Goal: Task Accomplishment & Management: Use online tool/utility

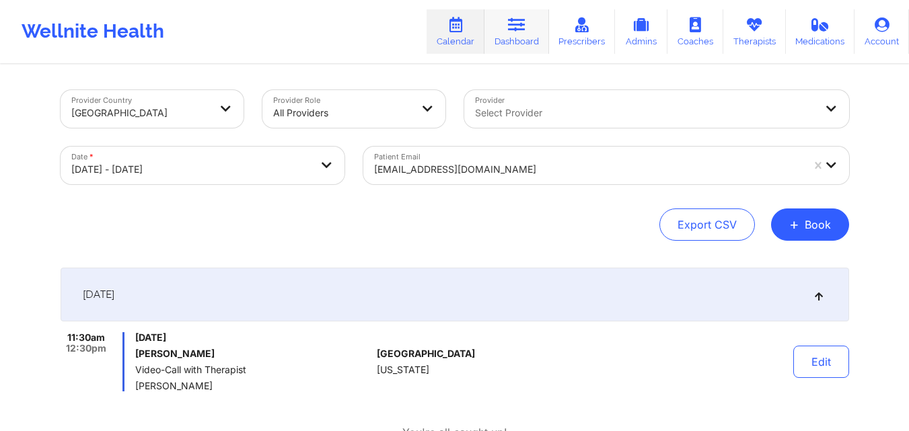
click at [535, 37] on link "Dashboard" at bounding box center [517, 31] width 65 height 44
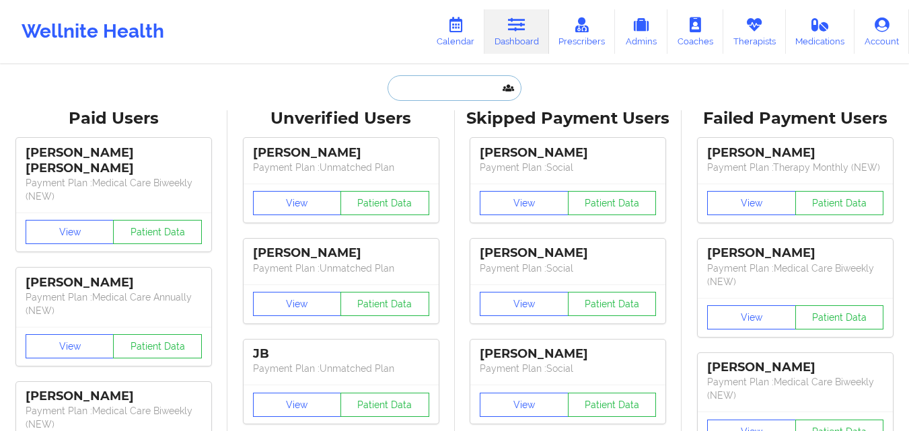
click at [464, 88] on input "text" at bounding box center [454, 88] width 133 height 26
paste input "[PERSON_NAME]"
type input "[PERSON_NAME]"
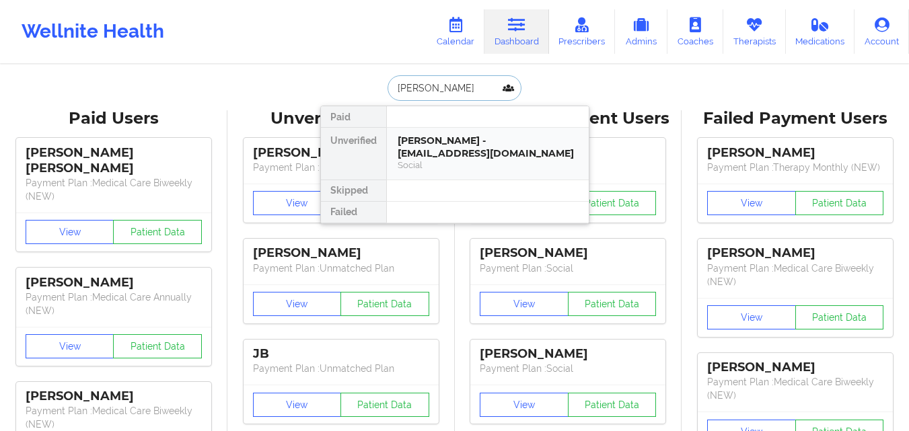
click at [458, 166] on div "Social" at bounding box center [488, 165] width 180 height 11
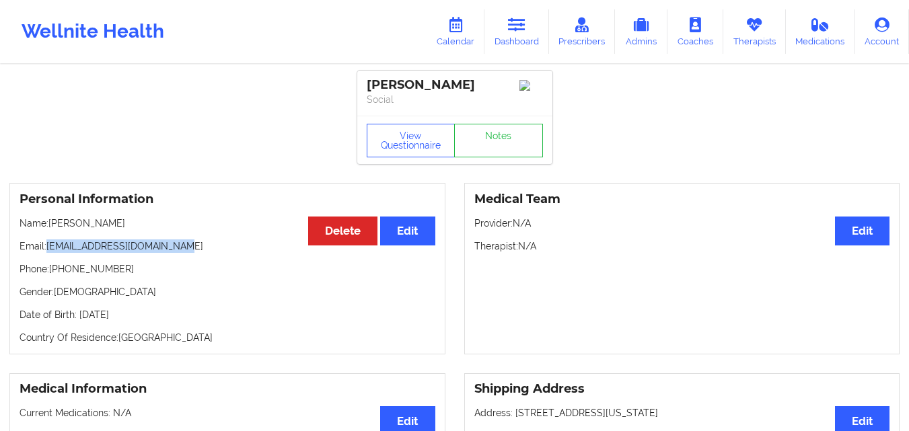
copy p "[EMAIL_ADDRESS][DOMAIN_NAME]"
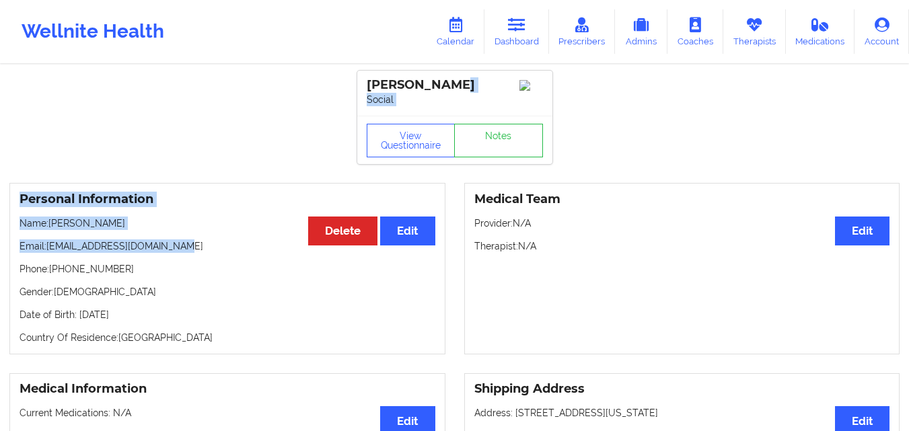
drag, startPoint x: 169, startPoint y: 252, endPoint x: 491, endPoint y: -59, distance: 447.4
click at [491, 0] on html "Wellnite Health Calendar Dashboard Prescribers Admins Coaches Therapists Medica…" at bounding box center [454, 215] width 909 height 431
click at [765, 32] on link "Therapists" at bounding box center [754, 31] width 63 height 44
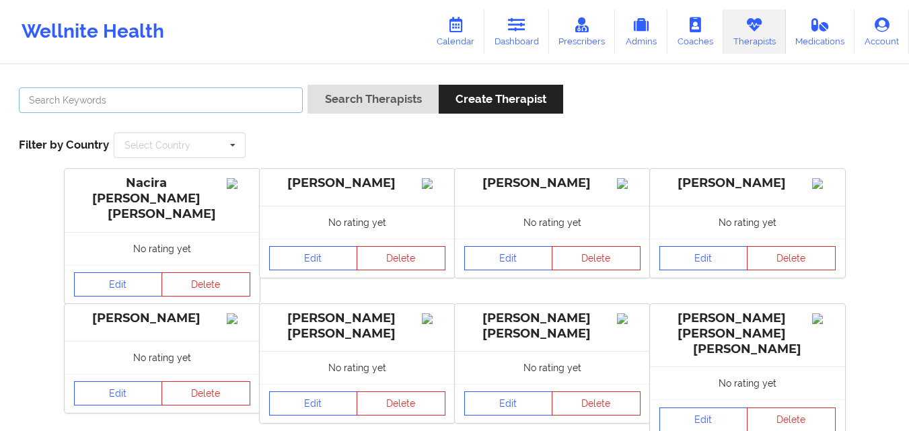
click at [258, 102] on input "text" at bounding box center [161, 100] width 284 height 26
paste input "[PERSON_NAME]"
type input "[PERSON_NAME]"
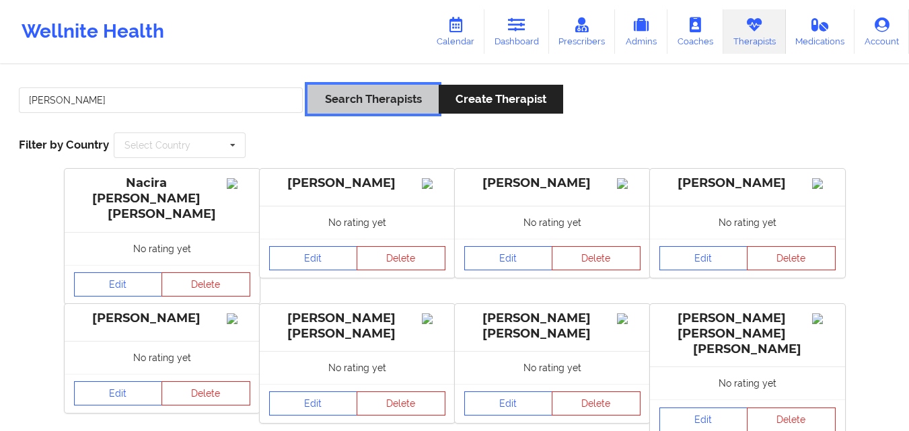
click at [391, 104] on button "Search Therapists" at bounding box center [373, 99] width 131 height 29
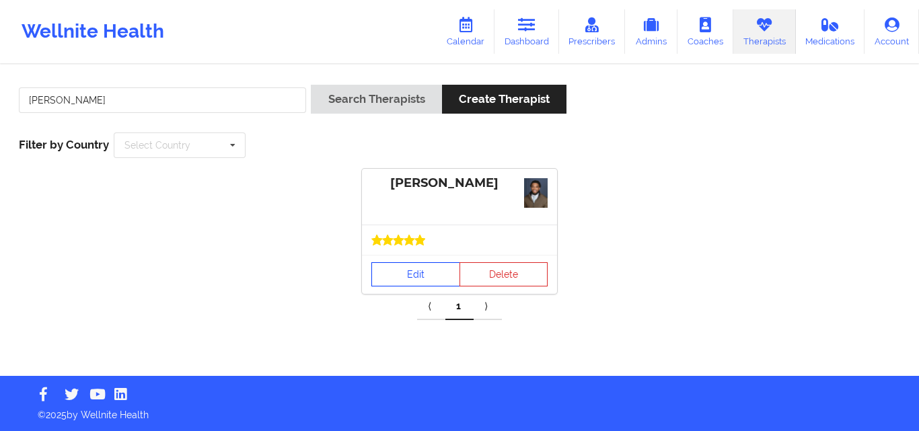
click at [425, 277] on link "Edit" at bounding box center [415, 274] width 89 height 24
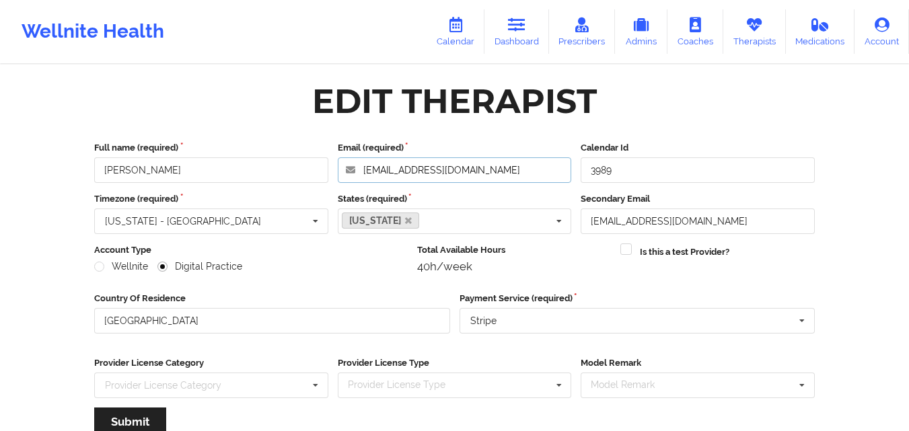
scroll to position [172, 0]
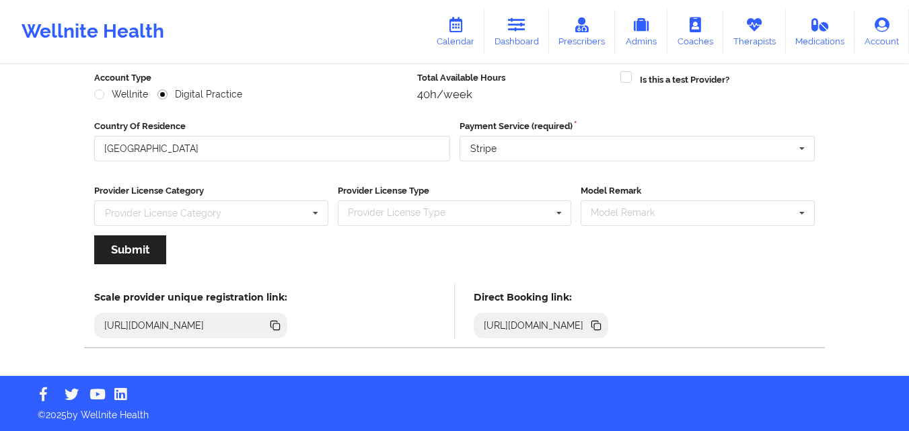
drag, startPoint x: 488, startPoint y: 174, endPoint x: 557, endPoint y: 85, distance: 112.2
click at [557, 85] on div "Full name (required) [PERSON_NAME] Email (required) [EMAIL_ADDRESS][DOMAIN_NAME…" at bounding box center [455, 122] width 740 height 324
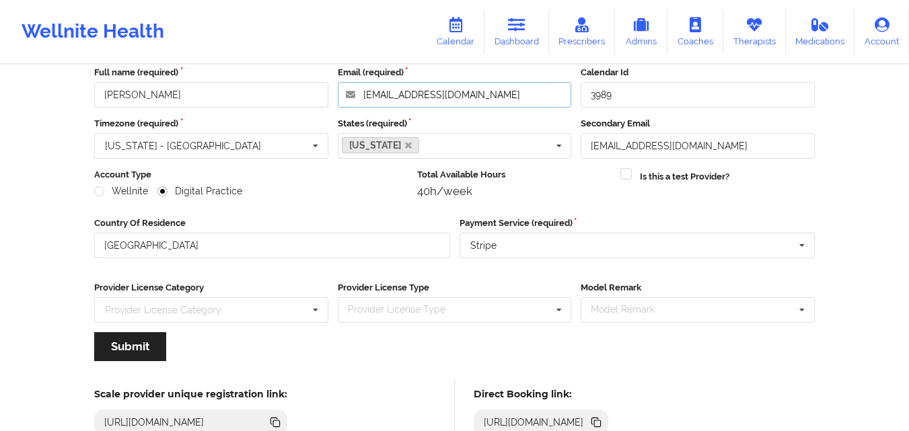
scroll to position [0, 0]
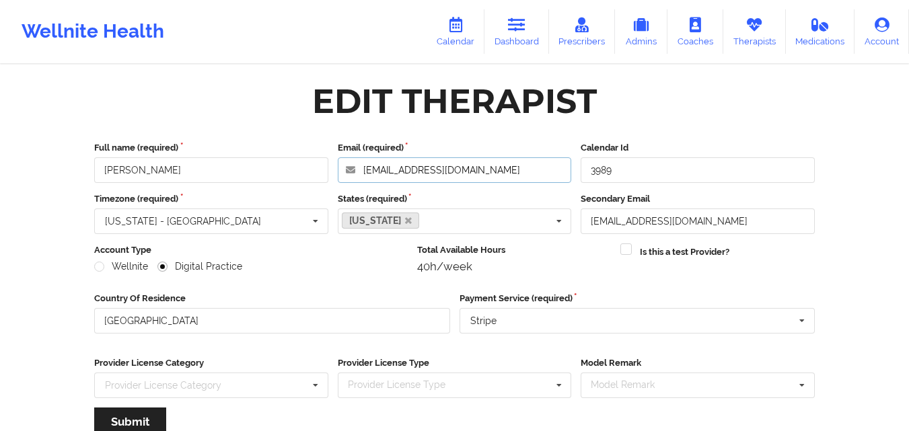
drag, startPoint x: 489, startPoint y: 170, endPoint x: 357, endPoint y: 173, distance: 131.9
click at [357, 173] on input "[EMAIL_ADDRESS][DOMAIN_NAME]" at bounding box center [455, 170] width 234 height 26
click at [369, 170] on input "[EMAIL_ADDRESS][DOMAIN_NAME]" at bounding box center [455, 170] width 234 height 26
click at [753, 38] on link "Therapists" at bounding box center [754, 31] width 63 height 44
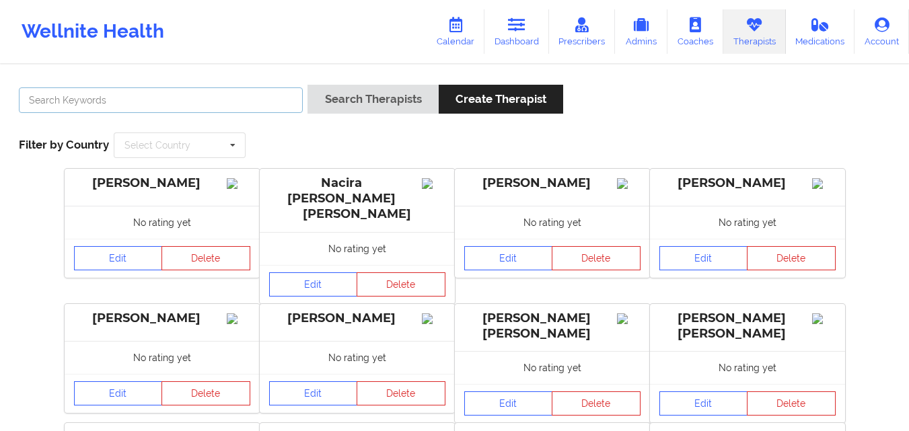
click at [223, 108] on input "text" at bounding box center [161, 100] width 284 height 26
paste input "[PERSON_NAME]"
type input "[PERSON_NAME]"
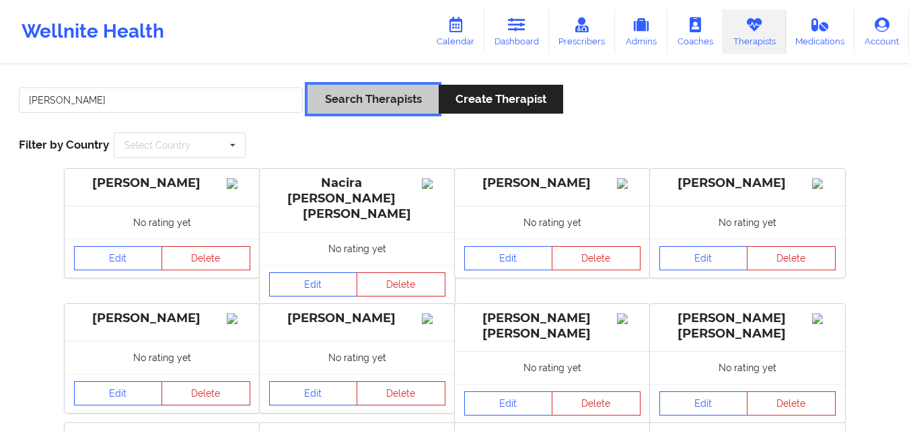
click at [352, 100] on button "Search Therapists" at bounding box center [373, 99] width 131 height 29
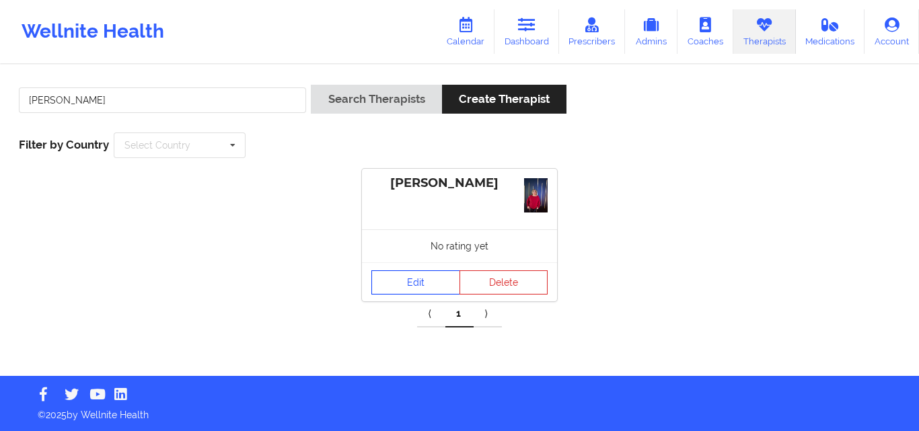
click at [429, 282] on link "Edit" at bounding box center [415, 283] width 89 height 24
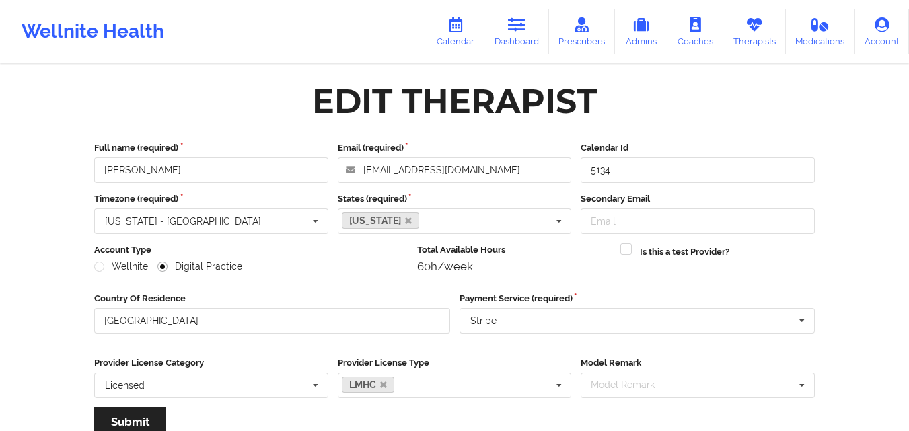
click at [390, 264] on div "Wellnite Digital Practice" at bounding box center [251, 266] width 314 height 13
click at [529, 32] on link "Dashboard" at bounding box center [517, 31] width 65 height 44
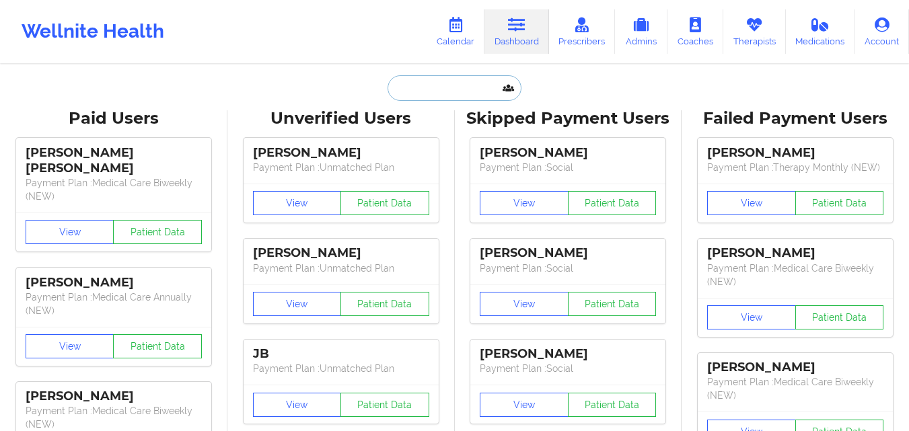
click at [435, 90] on input "text" at bounding box center [454, 88] width 133 height 26
paste input "[PERSON_NAME]"
type input "[PERSON_NAME]"
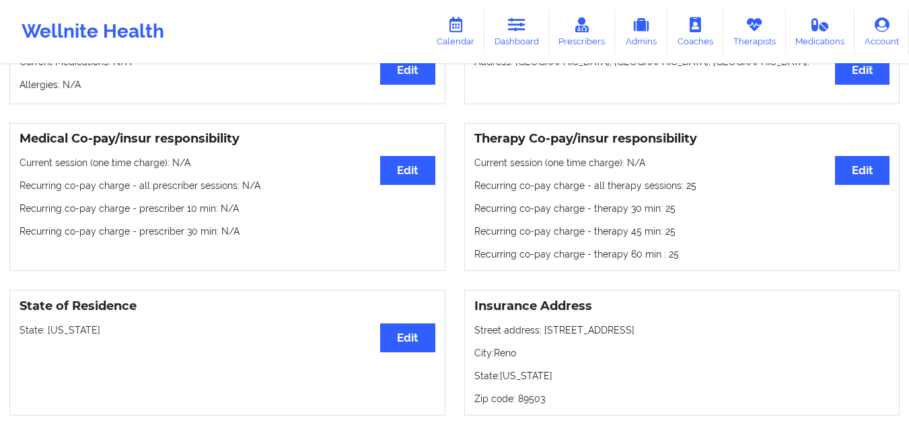
scroll to position [355, 0]
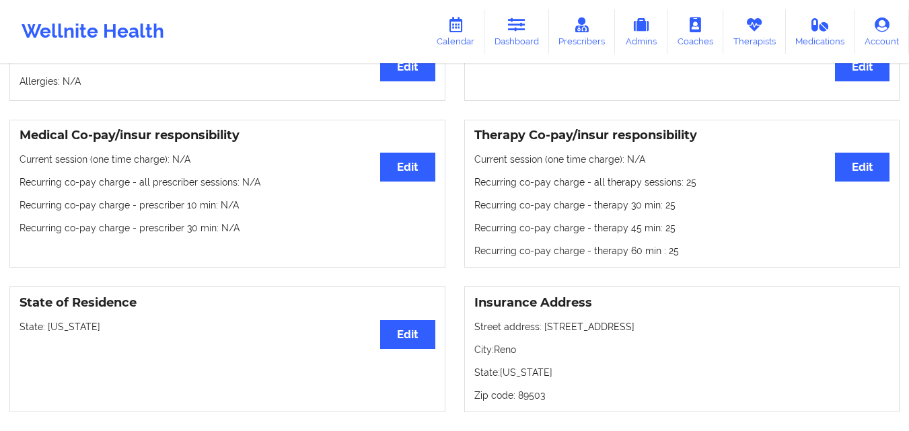
click at [345, 205] on p "Recurring co-pay charge - prescriber 10 min : N/A" at bounding box center [228, 205] width 416 height 13
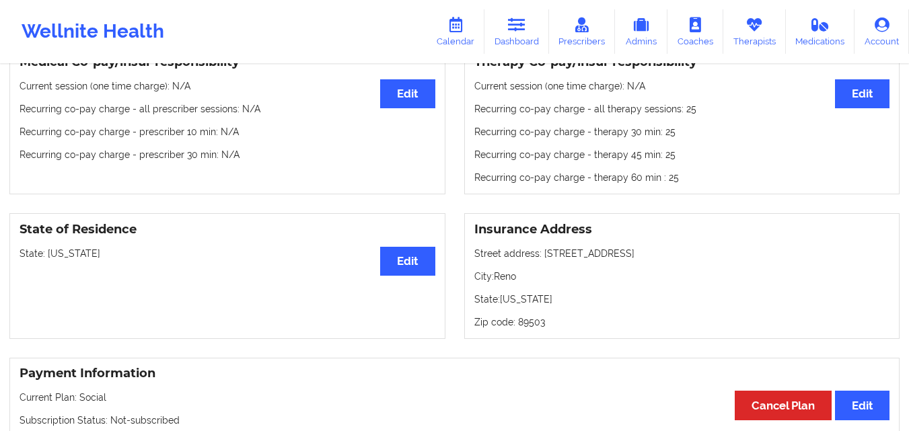
scroll to position [429, 0]
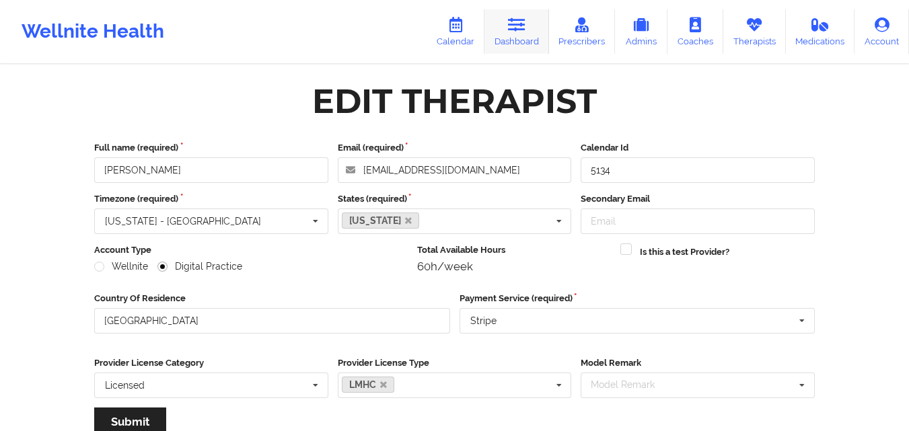
click at [522, 23] on icon at bounding box center [516, 24] width 17 height 15
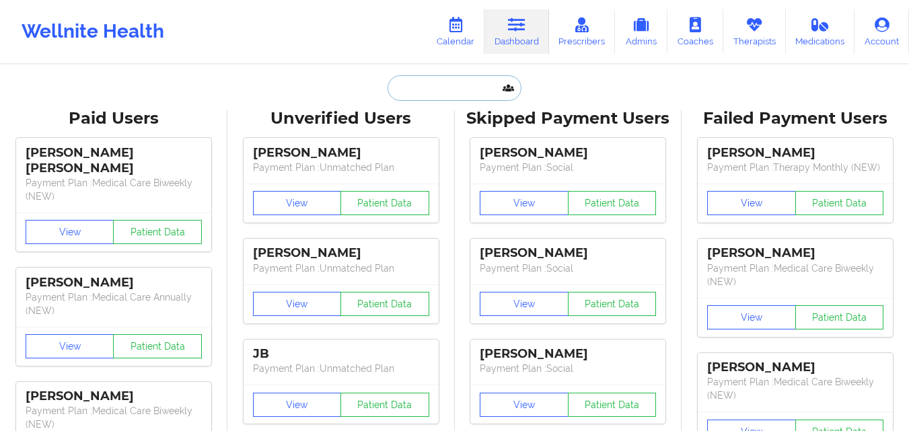
click at [469, 96] on input "text" at bounding box center [454, 88] width 133 height 26
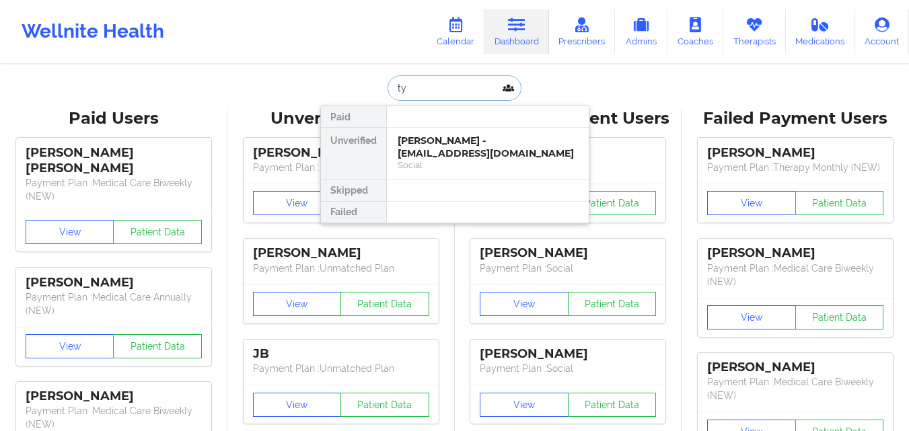
click at [453, 80] on input "ty" at bounding box center [454, 88] width 133 height 26
type input "t"
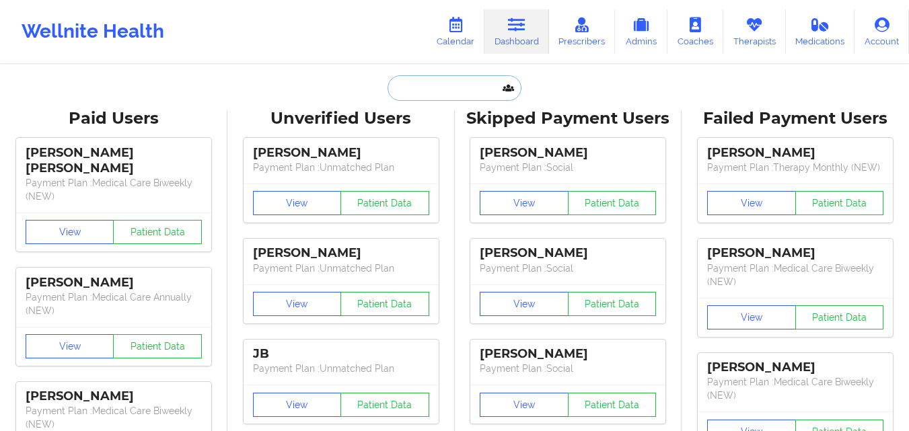
paste input "[PERSON_NAME]"
type input "[PERSON_NAME]"
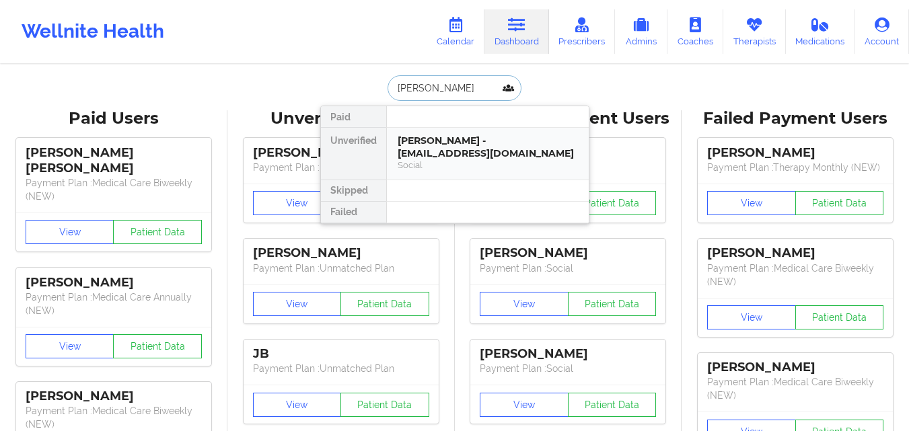
click at [456, 143] on div "Tyler Miller - tylerjmiller93@hotmail.com" at bounding box center [488, 147] width 180 height 25
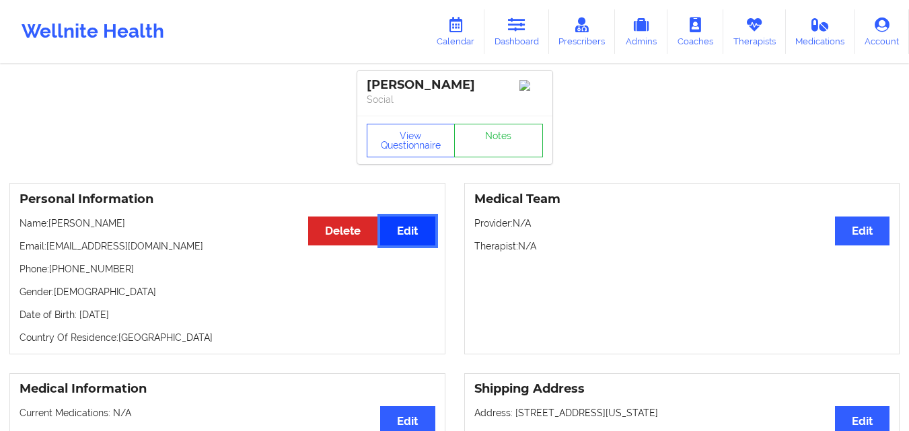
click at [418, 229] on button "Edit" at bounding box center [407, 231] width 55 height 29
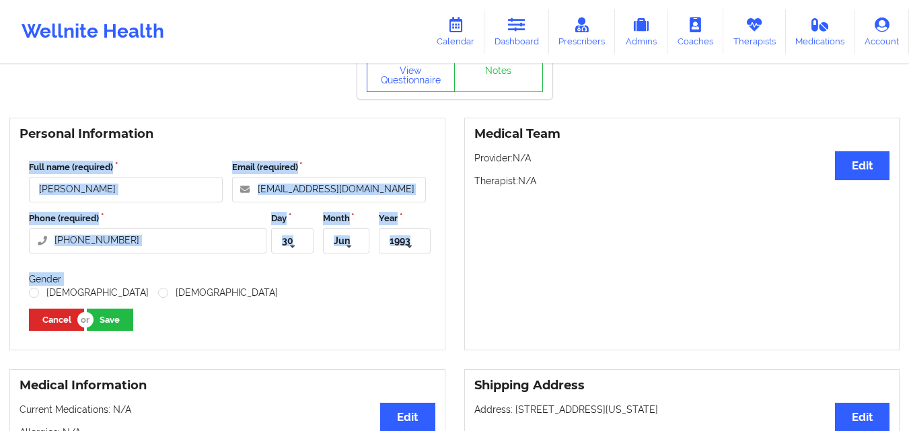
click at [418, 229] on div "Personal Information Full name (required) Tyler Miller Email (required) tylerjm…" at bounding box center [227, 234] width 436 height 233
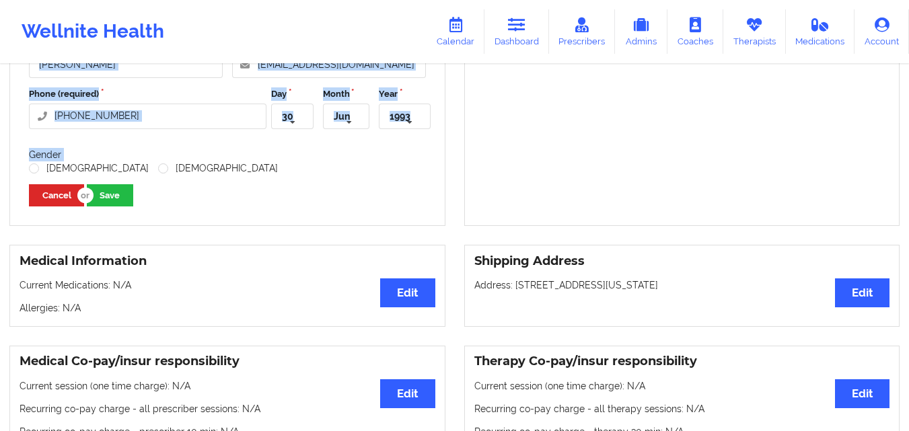
scroll to position [190, 0]
click at [452, 235] on div "Personal Information Full name (required) Tyler Miller Email (required) tylerjm…" at bounding box center [454, 109] width 909 height 252
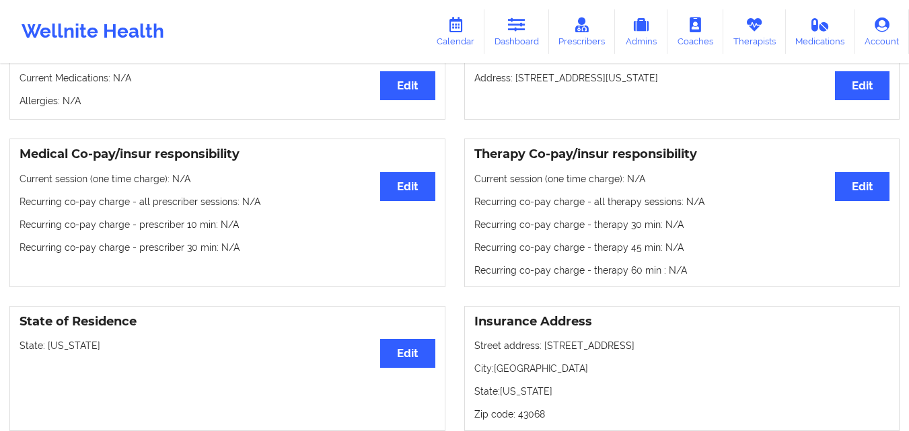
scroll to position [406, 0]
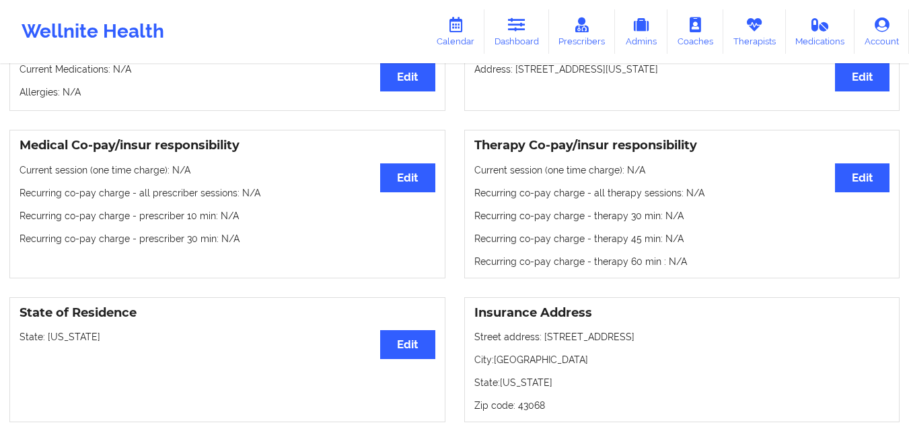
click at [452, 236] on div "Medical Co-pay/insur responsibility Edit Current session (one time charge): N/A…" at bounding box center [227, 204] width 455 height 149
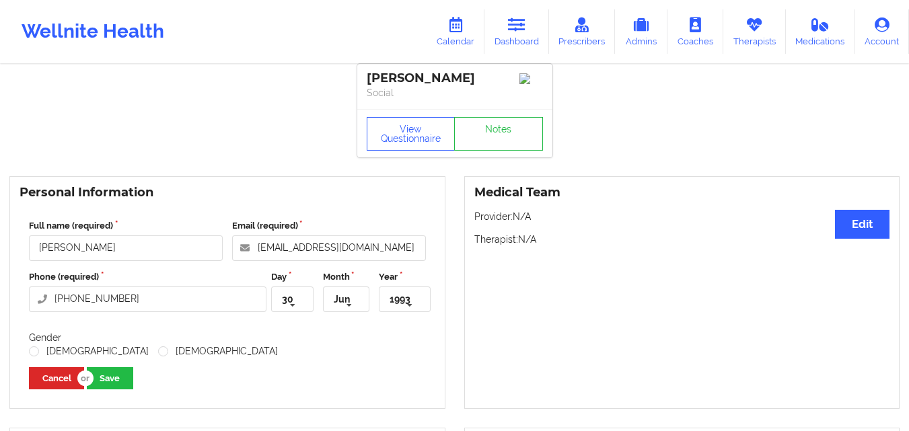
scroll to position [0, 0]
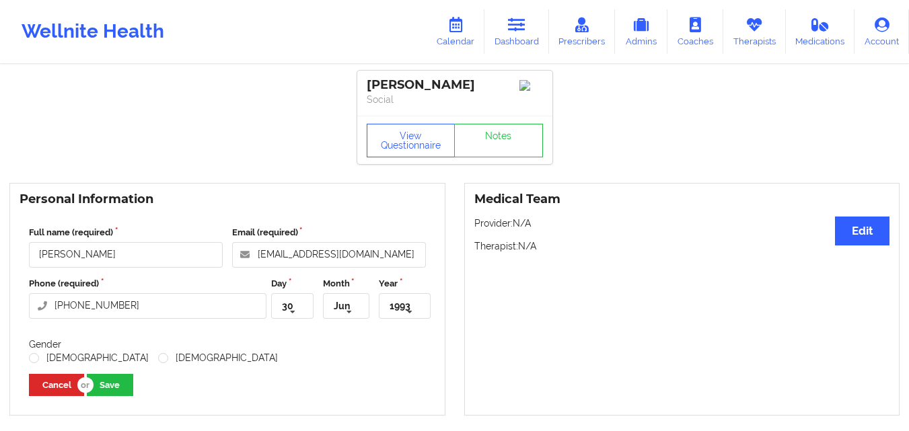
click at [452, 236] on div "Personal Information Full name (required) Tyler Miller Email (required) tylerjm…" at bounding box center [227, 299] width 455 height 233
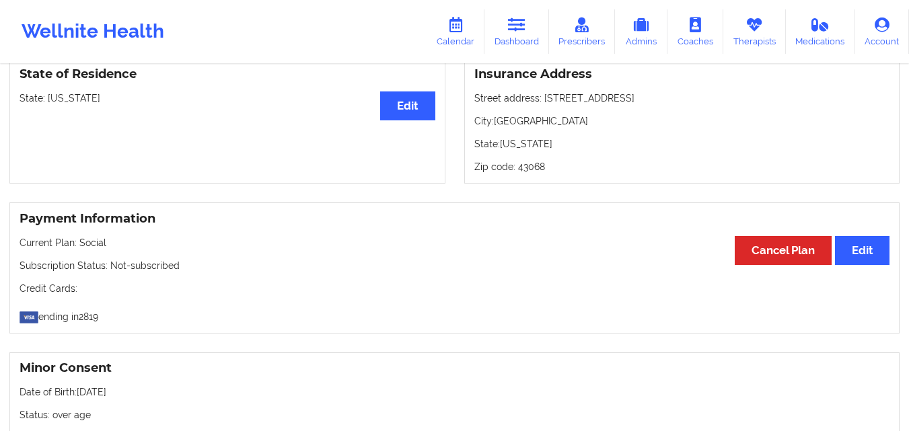
scroll to position [608, 0]
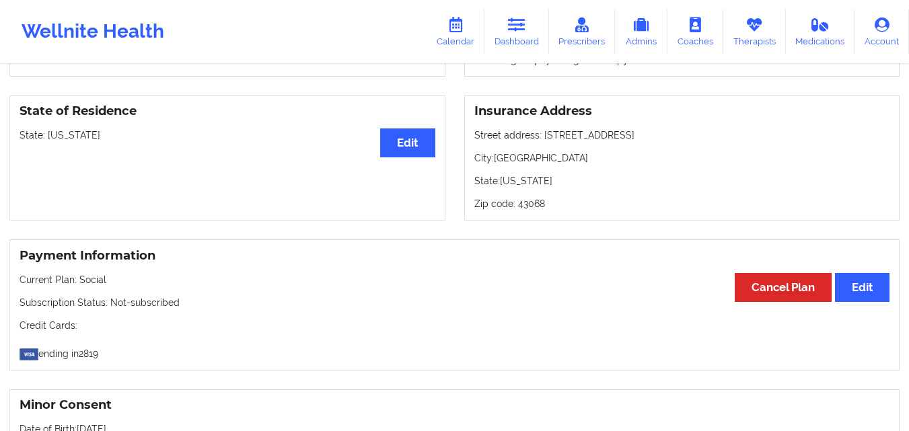
drag, startPoint x: 496, startPoint y: 302, endPoint x: 454, endPoint y: 298, distance: 42.5
click at [454, 298] on div "Payment Information Edit Cancel Plan Current Plan: Social Subscription Status: …" at bounding box center [454, 305] width 890 height 131
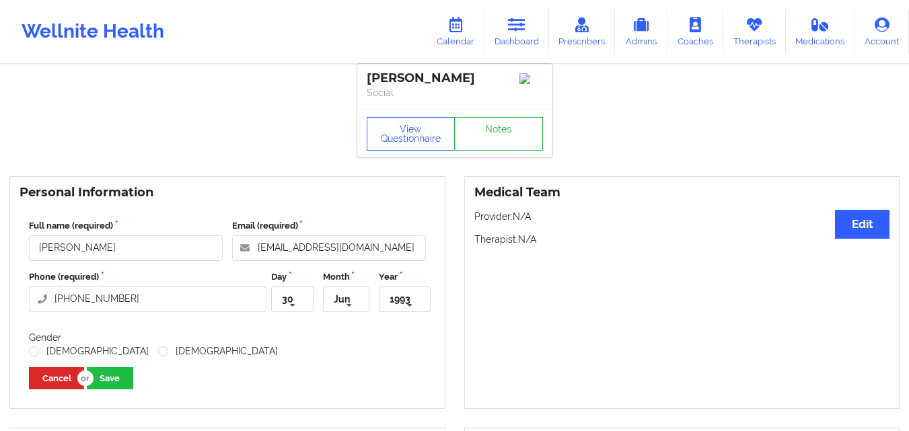
scroll to position [0, 0]
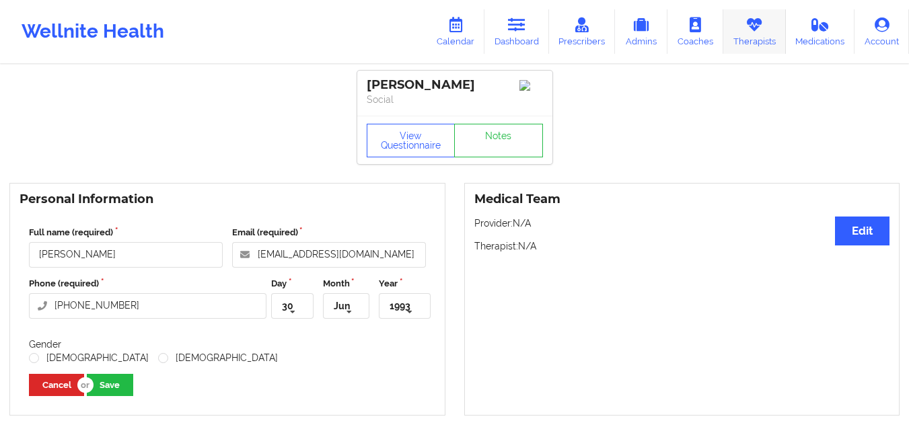
click at [750, 28] on icon at bounding box center [754, 24] width 17 height 15
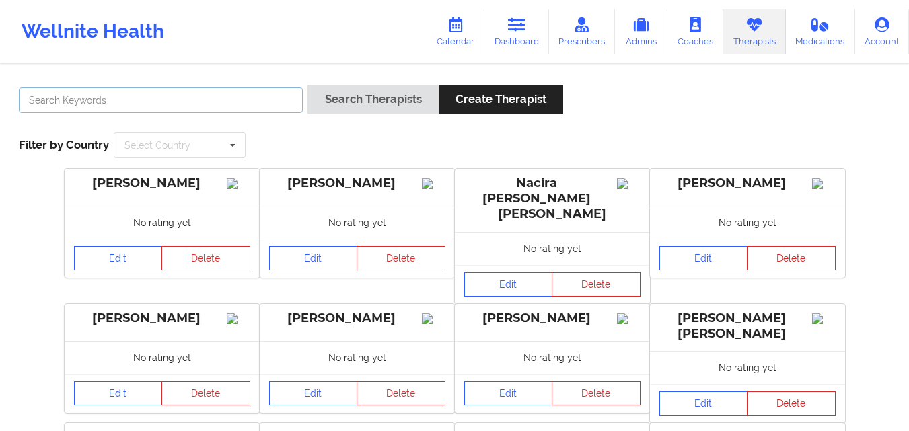
click at [267, 94] on input "text" at bounding box center [161, 100] width 284 height 26
paste input "[PERSON_NAME]"
type input "[PERSON_NAME]"
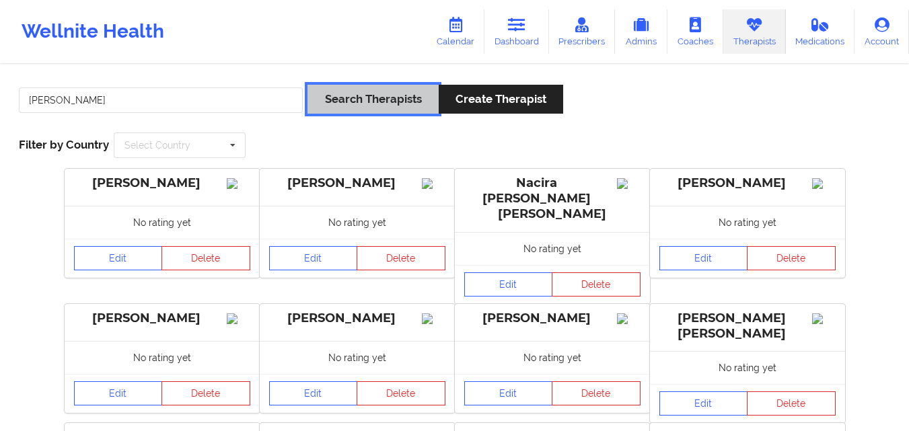
click at [367, 94] on button "Search Therapists" at bounding box center [373, 99] width 131 height 29
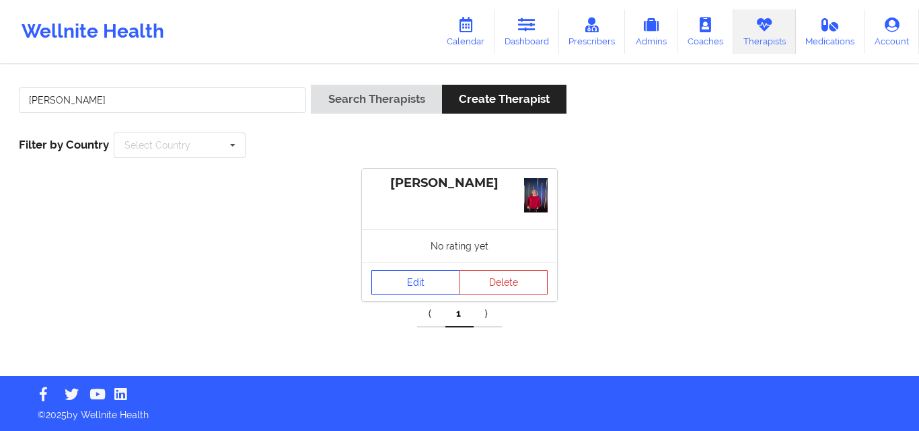
click at [421, 283] on link "Edit" at bounding box center [415, 283] width 89 height 24
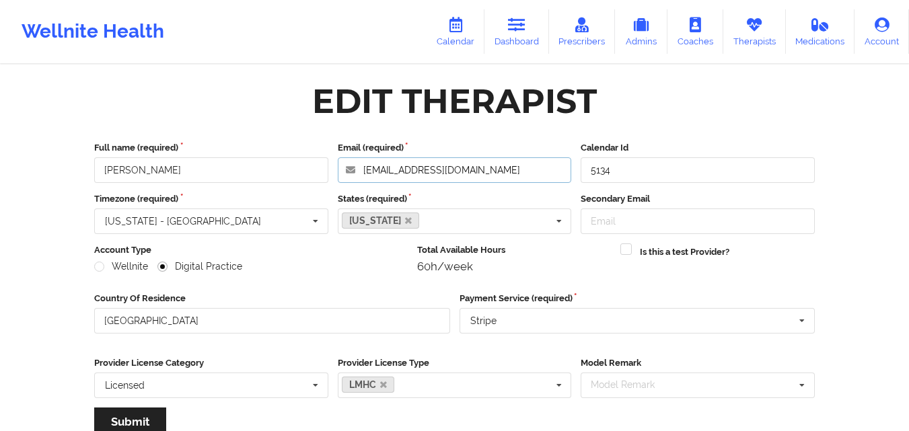
click at [472, 168] on input "ymontesy@yahoo.com" at bounding box center [455, 170] width 234 height 26
click at [682, 120] on div "Edit Therapist" at bounding box center [455, 101] width 740 height 42
drag, startPoint x: 126, startPoint y: 173, endPoint x: 95, endPoint y: 167, distance: 31.5
click at [95, 167] on input "[PERSON_NAME]" at bounding box center [211, 170] width 234 height 26
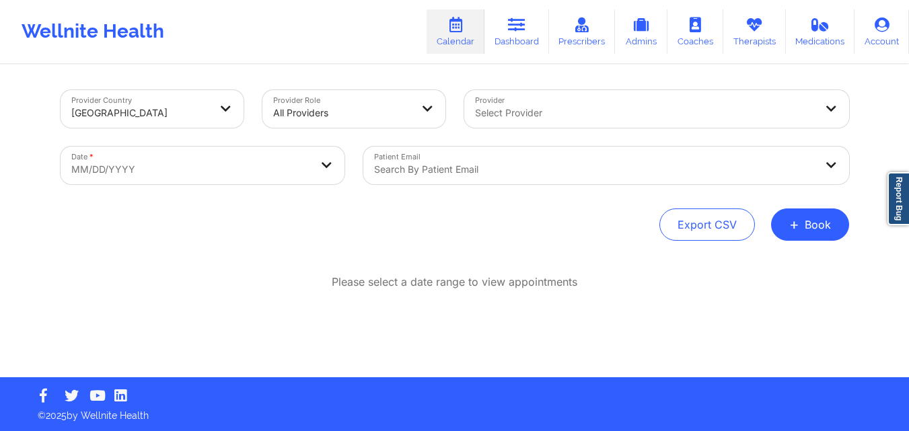
click at [538, 167] on div at bounding box center [594, 170] width 441 height 16
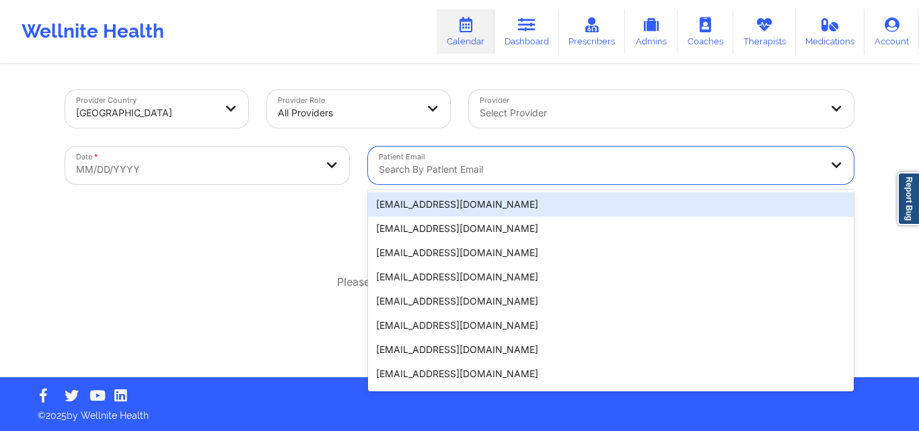
select select "2025-8"
select select "2025-9"
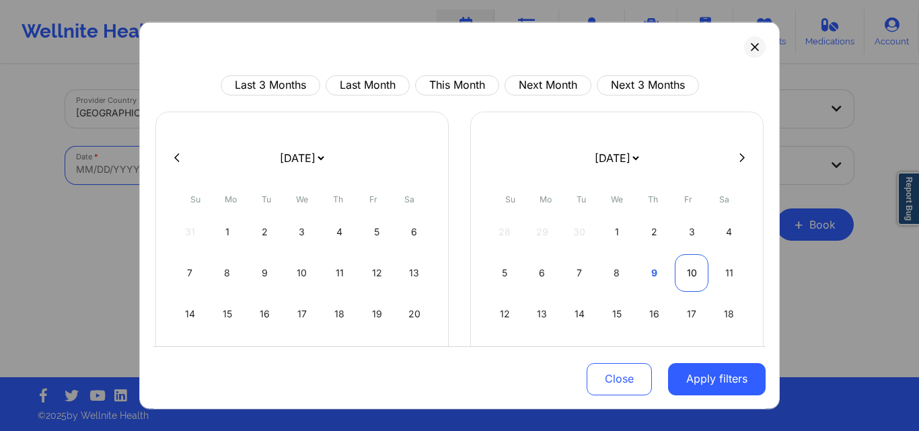
click at [688, 273] on div "10" at bounding box center [692, 273] width 34 height 38
select select "2025-9"
select select "2025-10"
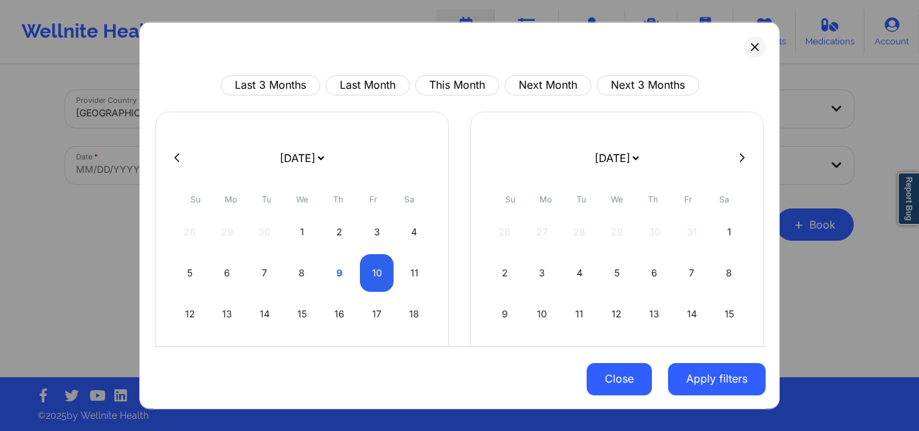
select select "2025-9"
select select "2025-10"
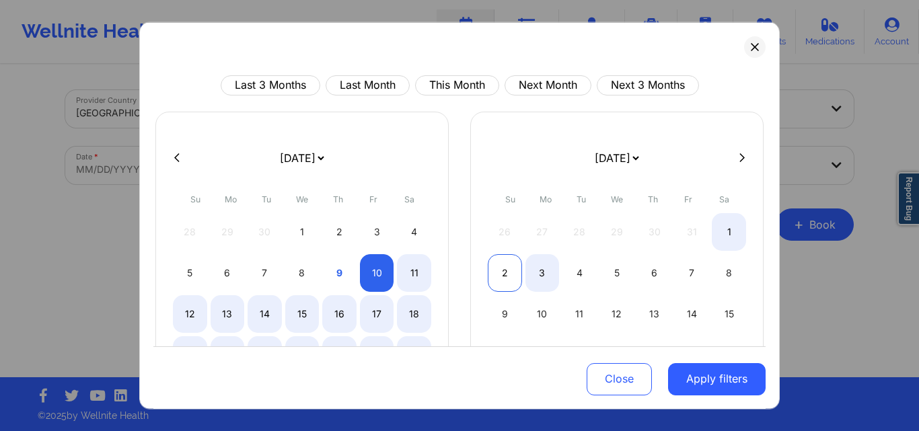
select select "2025-9"
select select "2025-10"
select select "2025-9"
select select "2025-10"
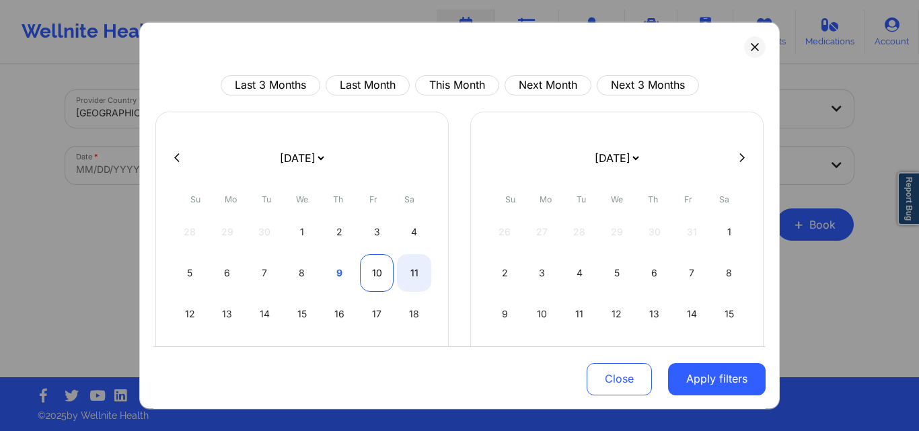
select select "2025-9"
select select "2025-10"
click at [378, 275] on div "10" at bounding box center [377, 273] width 34 height 38
select select "2025-9"
select select "2025-10"
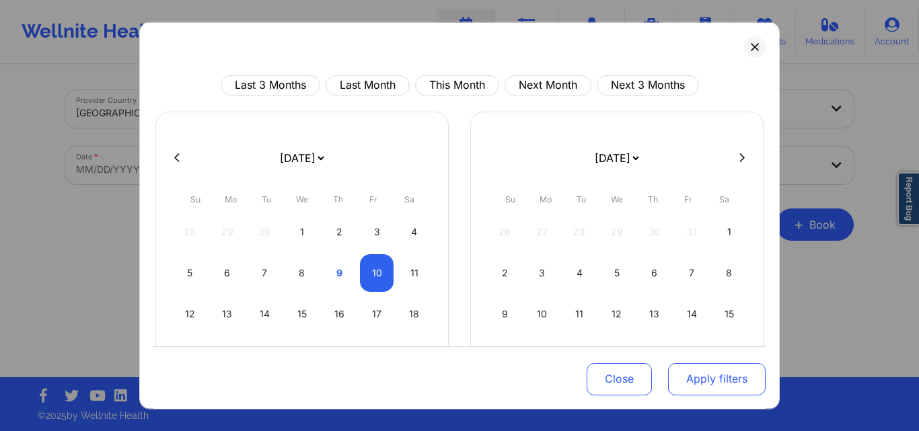
click at [711, 380] on button "Apply filters" at bounding box center [717, 379] width 98 height 32
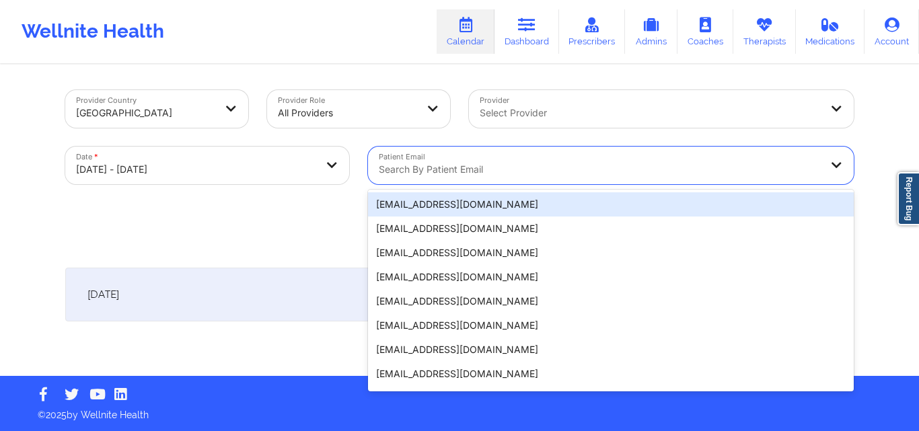
click at [536, 165] on div at bounding box center [599, 170] width 441 height 16
paste input "[EMAIL_ADDRESS][DOMAIN_NAME]"
type input "[EMAIL_ADDRESS][DOMAIN_NAME]"
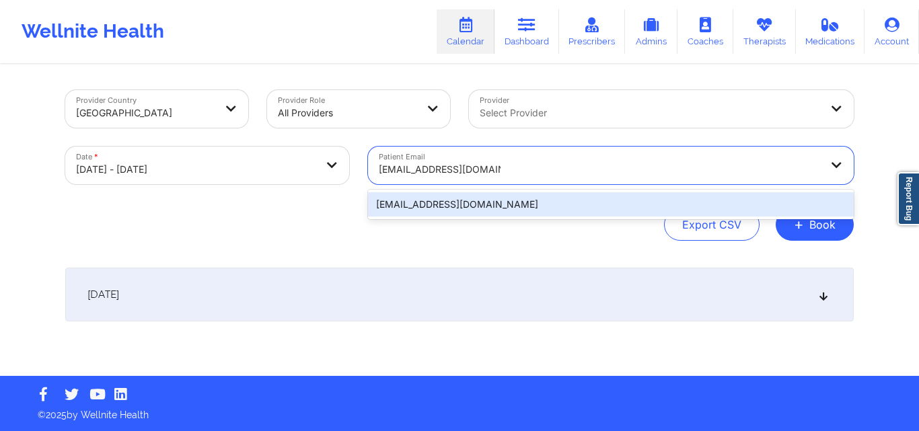
click at [542, 197] on div "[EMAIL_ADDRESS][DOMAIN_NAME]" at bounding box center [611, 204] width 486 height 24
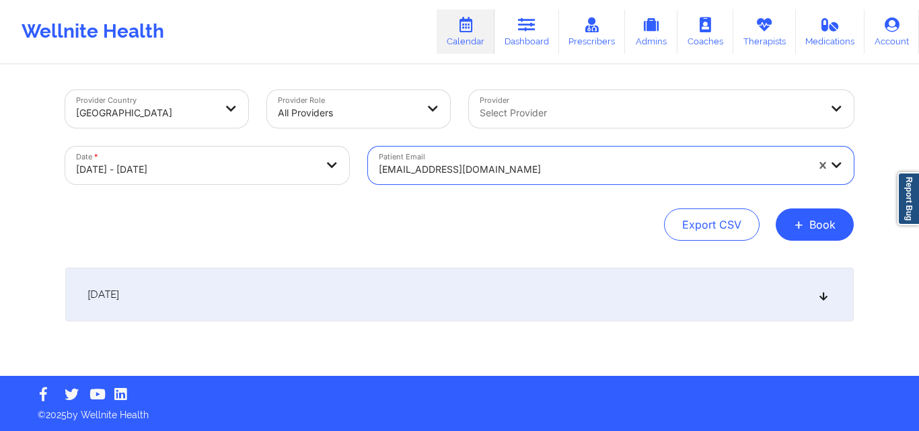
click at [820, 295] on icon at bounding box center [823, 294] width 11 height 9
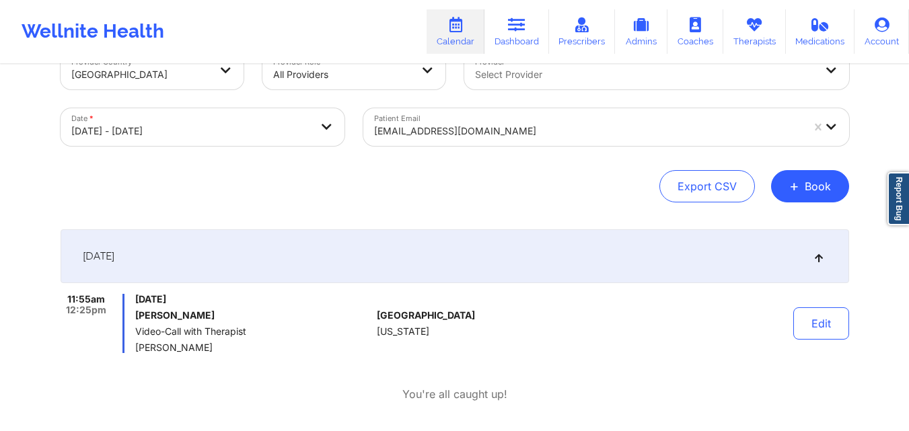
scroll to position [40, 0]
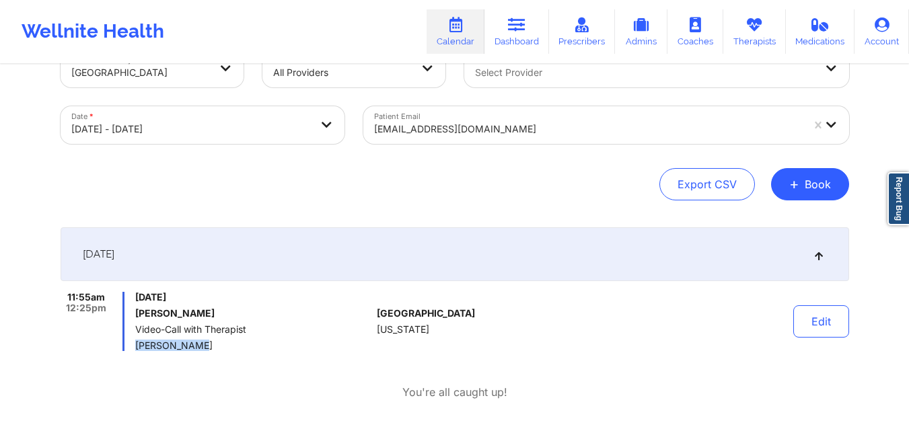
copy span "[PERSON_NAME]"
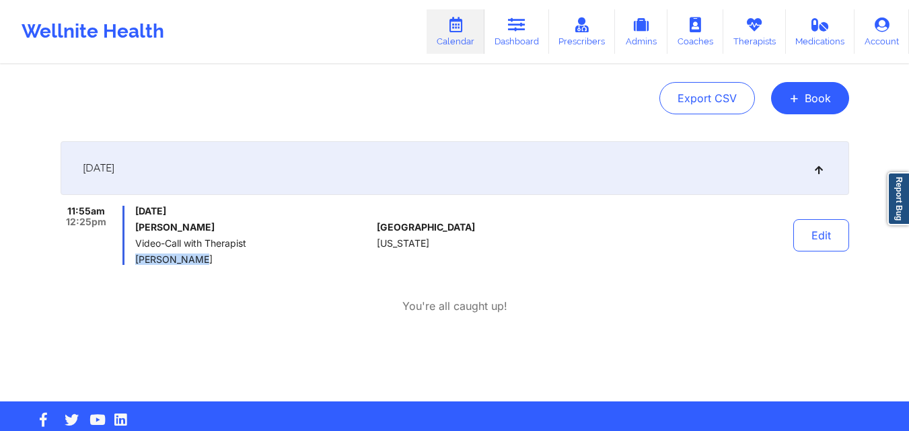
scroll to position [151, 0]
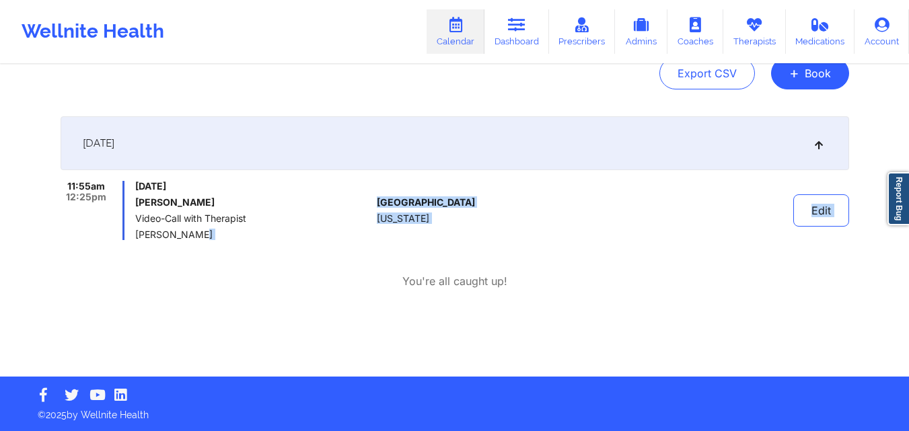
drag, startPoint x: 209, startPoint y: 349, endPoint x: 288, endPoint y: 278, distance: 106.3
click at [288, 278] on div "11:55am 12:25pm [DATE] [PERSON_NAME] Video-Call with Therapist [PERSON_NAME] [G…" at bounding box center [455, 235] width 789 height 108
drag, startPoint x: 191, startPoint y: 238, endPoint x: 143, endPoint y: 287, distance: 68.5
click at [143, 287] on div "11:55am 12:25pm [DATE] [PERSON_NAME] Video-Call with Therapist [PERSON_NAME] [G…" at bounding box center [455, 235] width 789 height 108
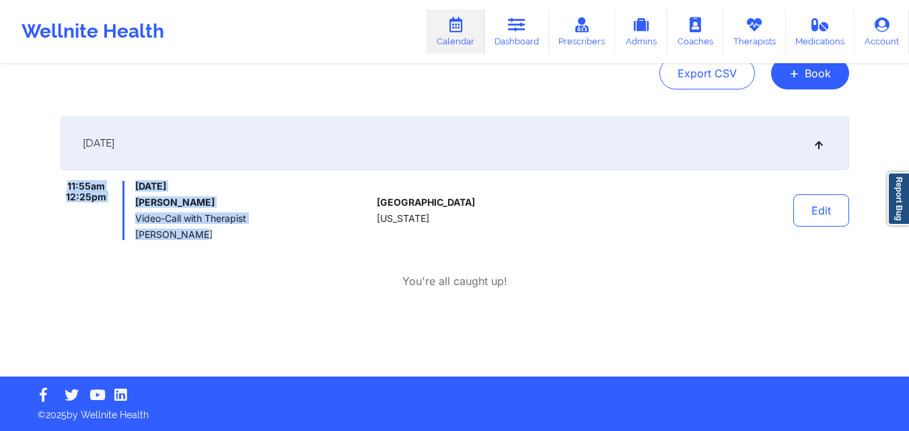
copy div "11:55am 12:25pm [DATE] [PERSON_NAME] Video-Call with Therapist [PERSON_NAME]"
drag, startPoint x: 63, startPoint y: 180, endPoint x: 351, endPoint y: 264, distance: 300.3
click at [351, 264] on div "[DATE] 11:55am 12:25pm [DATE] [PERSON_NAME] Video-Call with Therapist [PERSON_N…" at bounding box center [455, 219] width 789 height 207
click at [314, 241] on div "11:55am 12:25pm [DATE] [PERSON_NAME] Video-Call with Therapist [PERSON_NAME] [G…" at bounding box center [455, 235] width 789 height 108
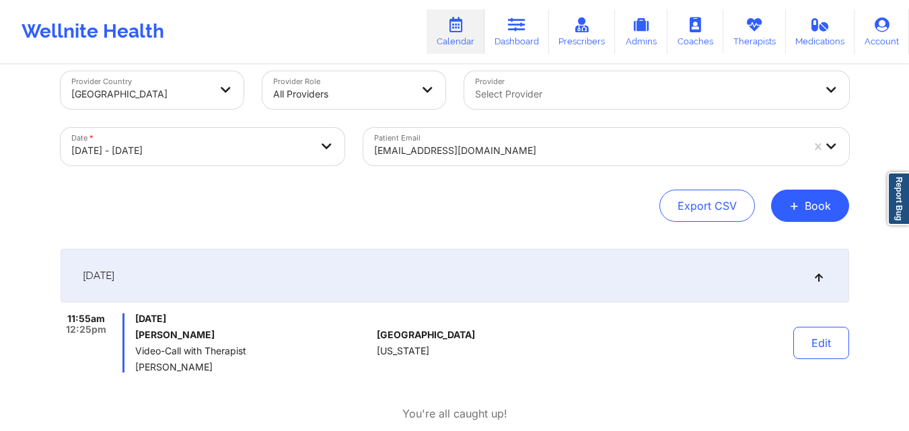
scroll to position [0, 0]
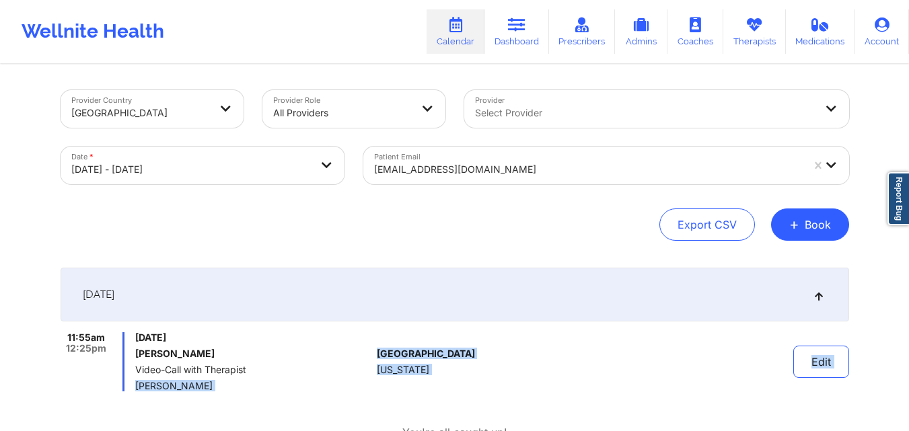
drag, startPoint x: 197, startPoint y: 392, endPoint x: 131, endPoint y: 390, distance: 66.0
click at [131, 390] on div "11:55am 12:25pm [DATE] [PERSON_NAME] Video-Call with Therapist [PERSON_NAME] [G…" at bounding box center [455, 386] width 789 height 108
click at [135, 384] on div "11:55am 12:25pm [DATE] [PERSON_NAME] Video-Call with Therapist [PERSON_NAME]" at bounding box center [217, 361] width 312 height 59
copy span "[PERSON_NAME]"
drag, startPoint x: 135, startPoint y: 383, endPoint x: 196, endPoint y: 386, distance: 61.3
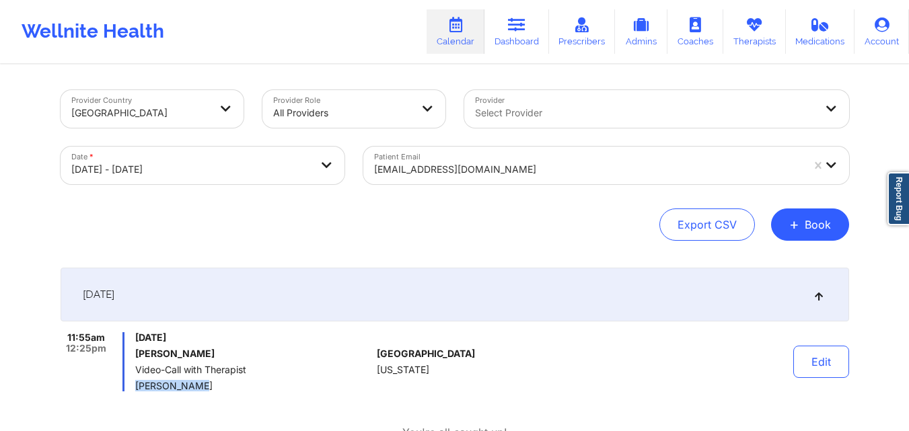
click at [196, 386] on div "11:55am 12:25pm [DATE] [PERSON_NAME] Video-Call with Therapist [PERSON_NAME]" at bounding box center [217, 361] width 312 height 59
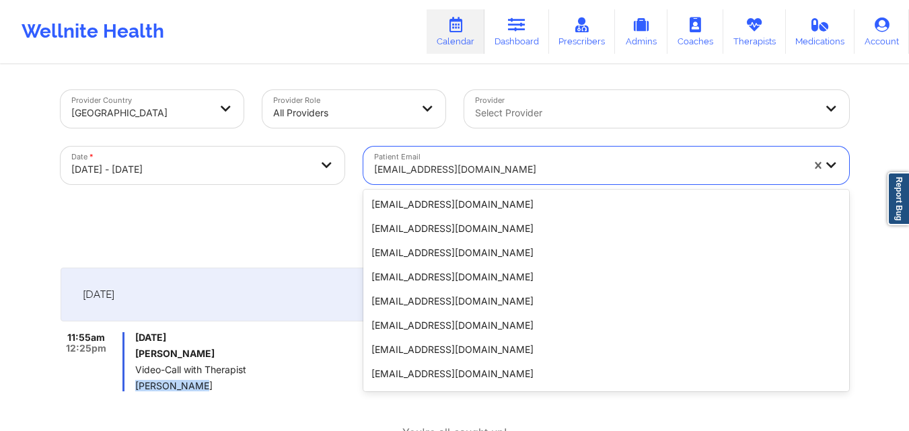
click at [564, 167] on div at bounding box center [588, 170] width 428 height 16
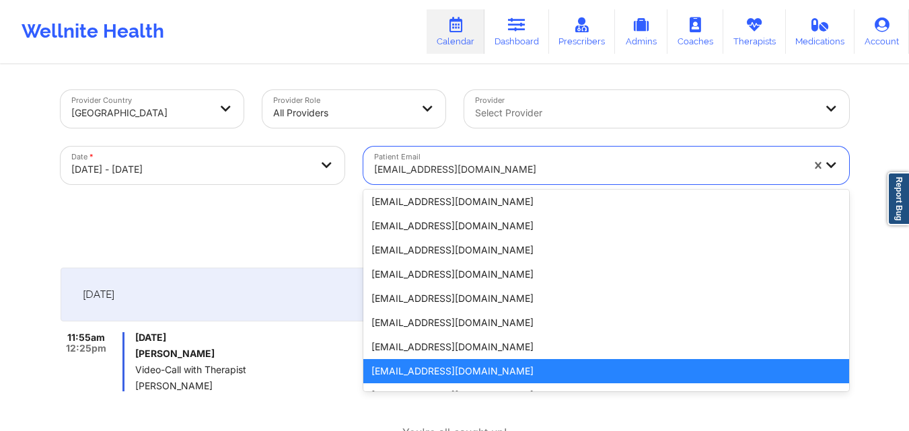
paste input "[EMAIL_ADDRESS][DOMAIN_NAME]"
type input "[EMAIL_ADDRESS][DOMAIN_NAME]"
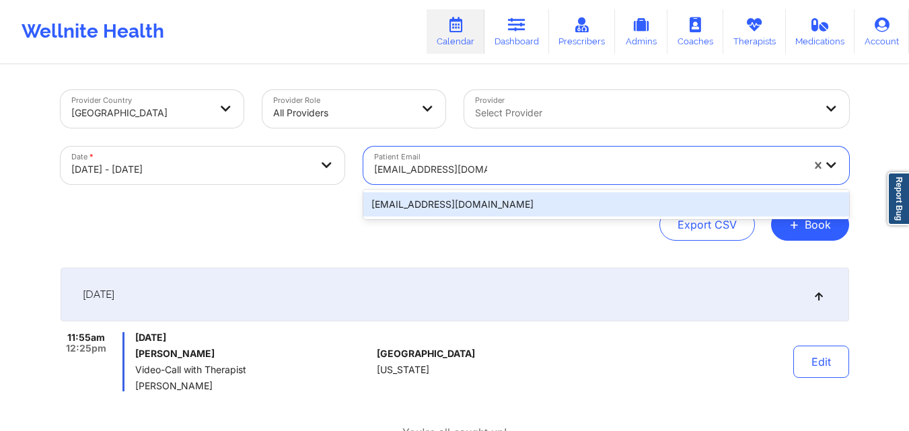
click at [566, 199] on div "[EMAIL_ADDRESS][DOMAIN_NAME]" at bounding box center [606, 204] width 486 height 24
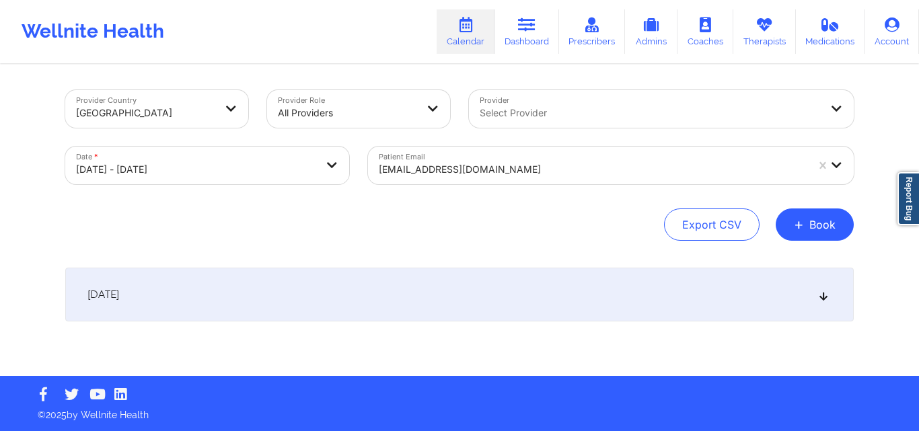
click at [823, 294] on icon at bounding box center [823, 294] width 11 height 9
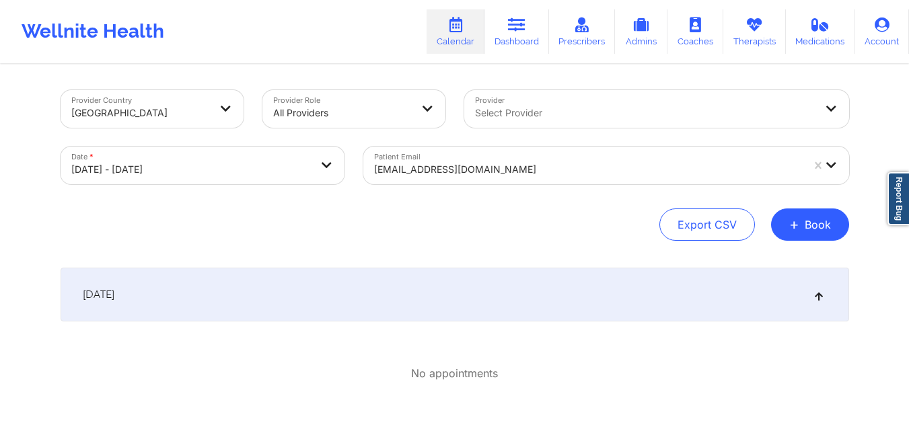
select select "2025-9"
select select "2025-10"
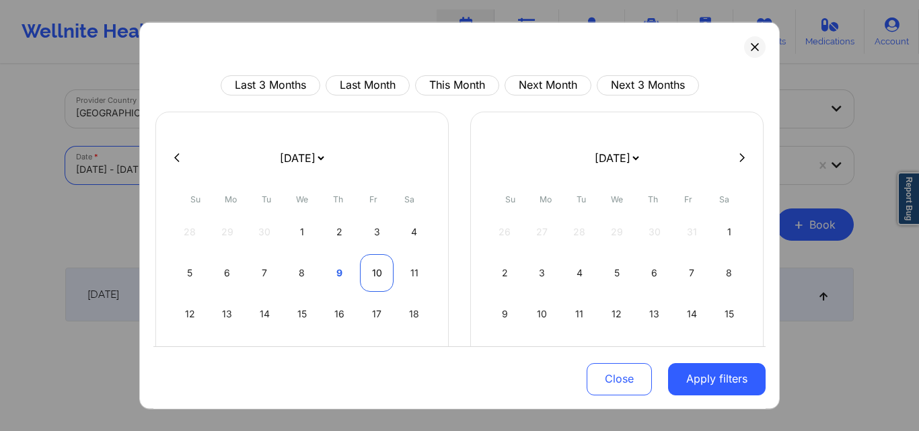
click at [368, 271] on div "10" at bounding box center [377, 273] width 34 height 38
select select "2025-9"
select select "2025-10"
select select "2025-9"
select select "2025-10"
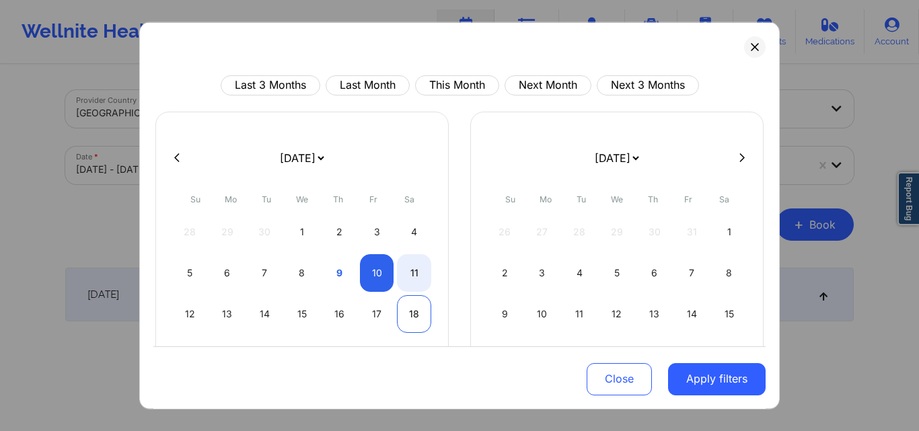
select select "2025-9"
select select "2025-10"
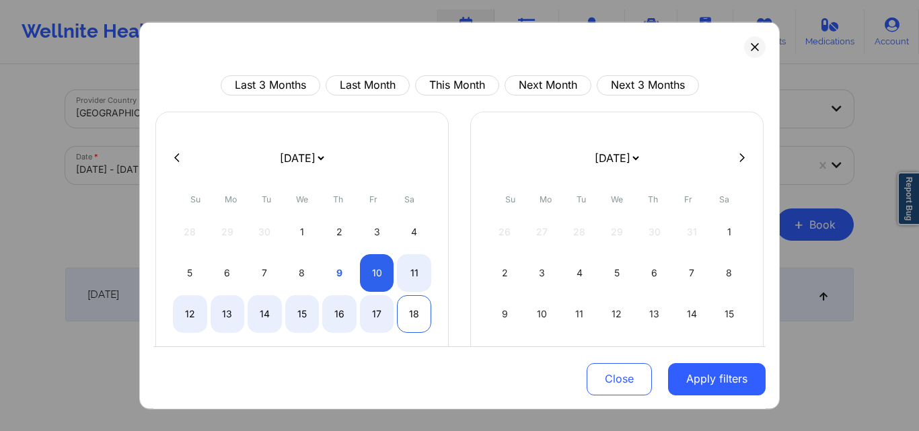
click at [417, 322] on div "18" at bounding box center [414, 314] width 34 height 38
select select "2025-9"
select select "2025-10"
click at [404, 316] on div "18" at bounding box center [414, 314] width 34 height 38
select select "2025-9"
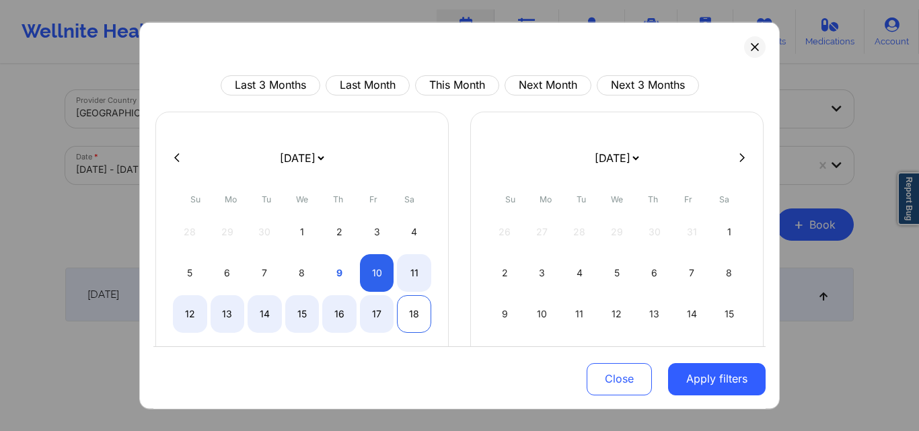
select select "2025-10"
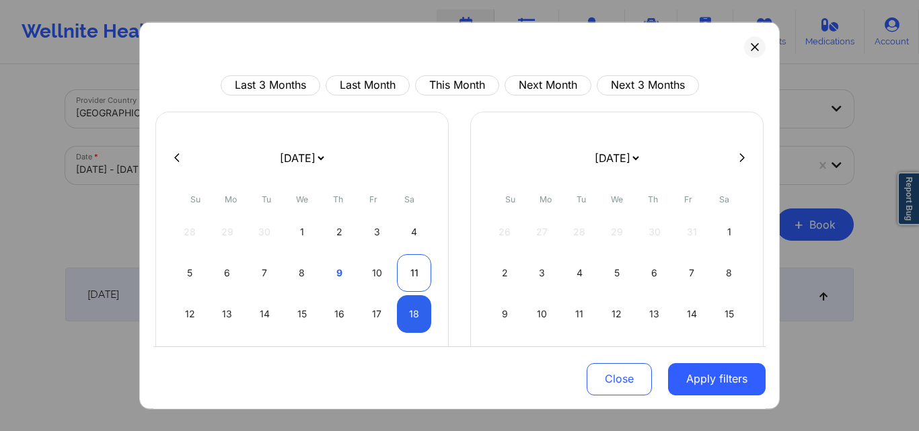
select select "2025-9"
select select "2025-10"
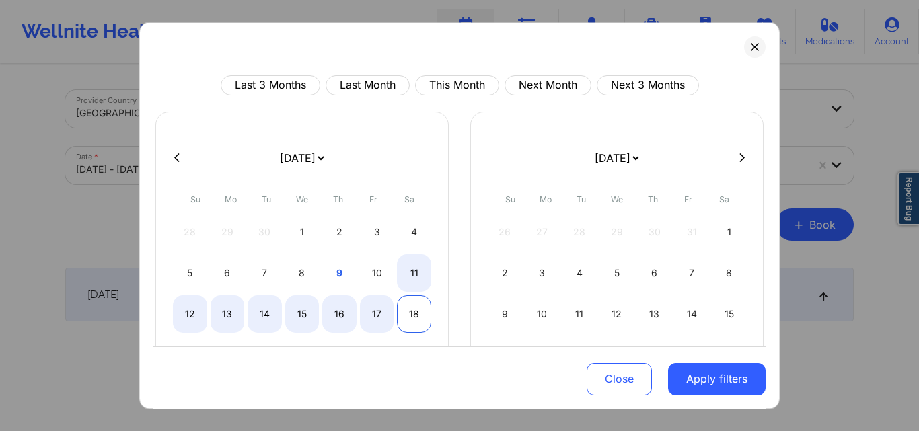
select select "2025-9"
select select "2025-10"
select select "2025-9"
select select "2025-10"
select select "2025-9"
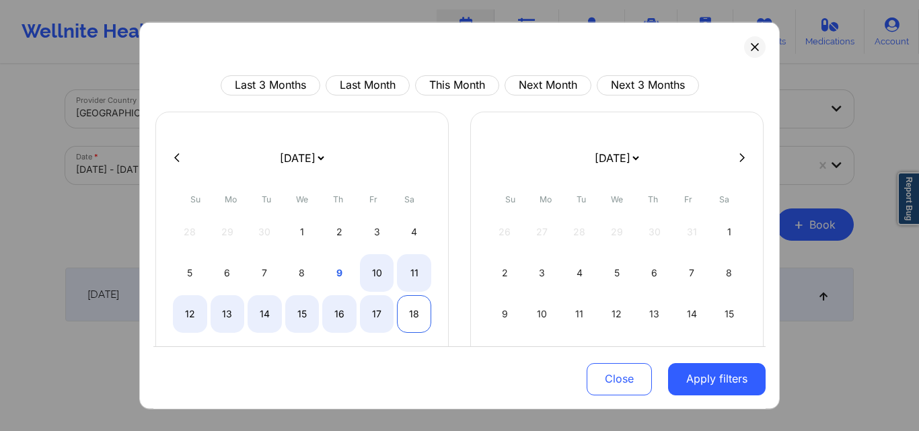
select select "2025-10"
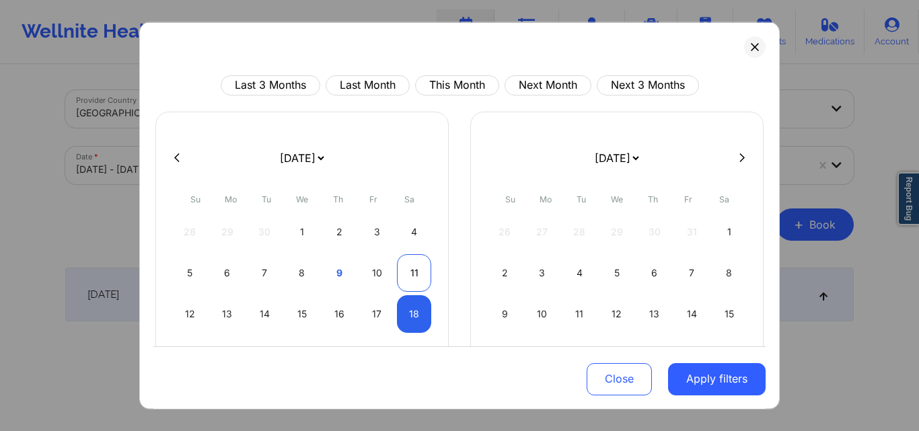
select select "2025-9"
select select "2025-10"
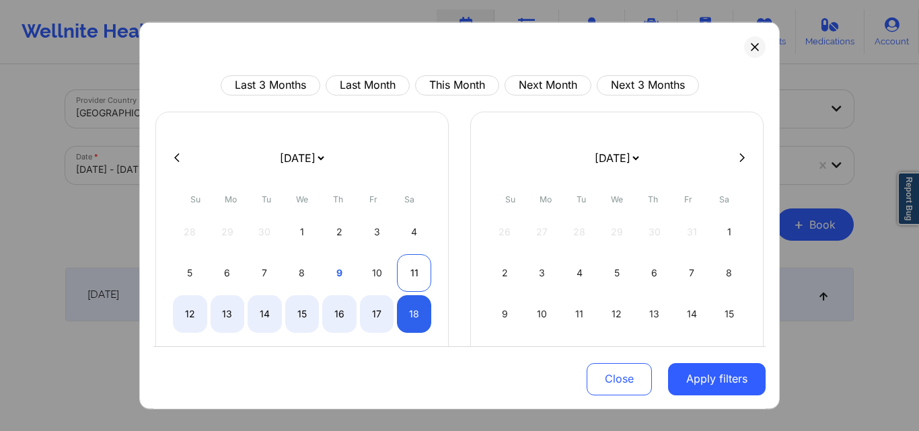
click at [410, 273] on div "11" at bounding box center [414, 273] width 34 height 38
select select "2025-9"
select select "2025-10"
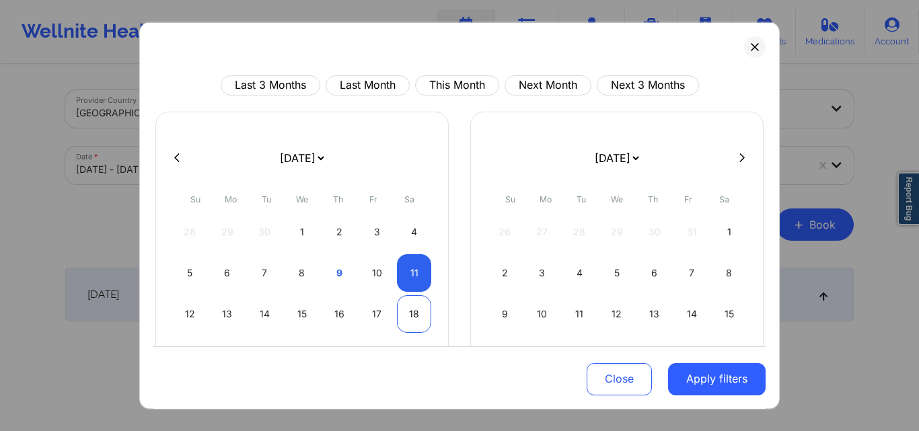
select select "2025-9"
select select "2025-10"
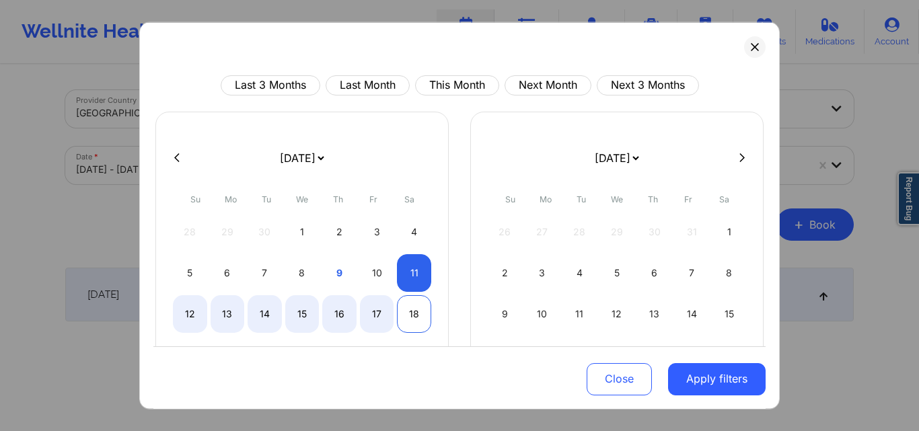
click at [411, 309] on div "18" at bounding box center [414, 314] width 34 height 38
select select "2025-9"
select select "2025-10"
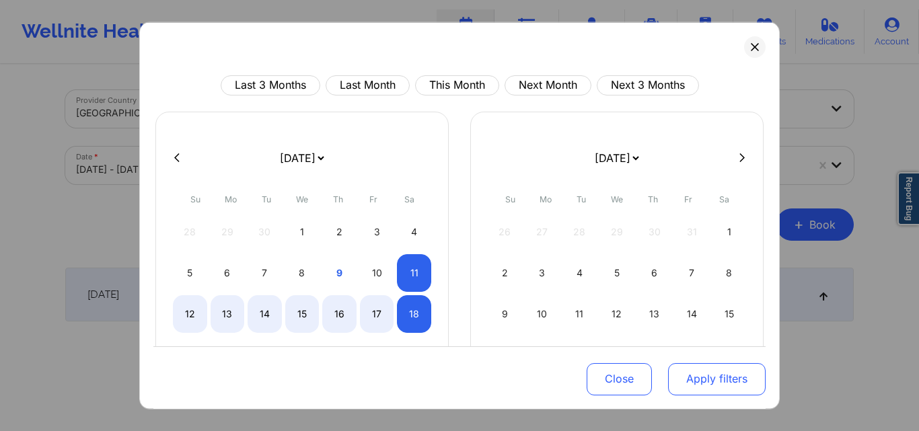
click at [696, 369] on button "Apply filters" at bounding box center [717, 379] width 98 height 32
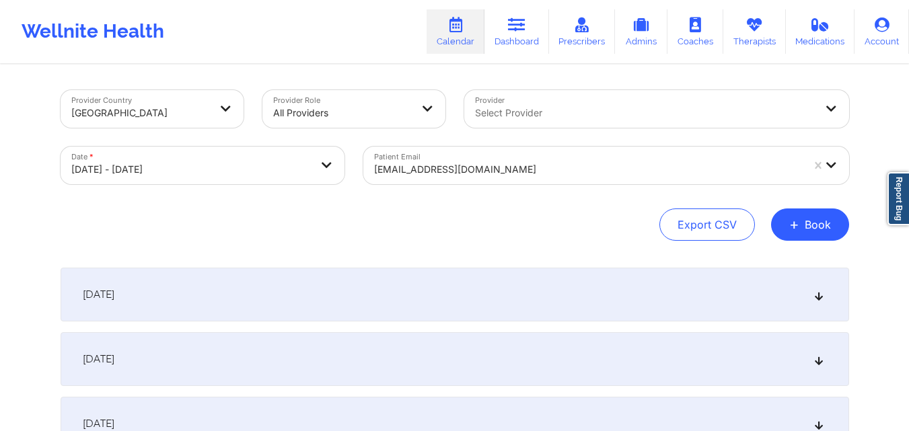
click at [821, 299] on icon at bounding box center [818, 294] width 11 height 9
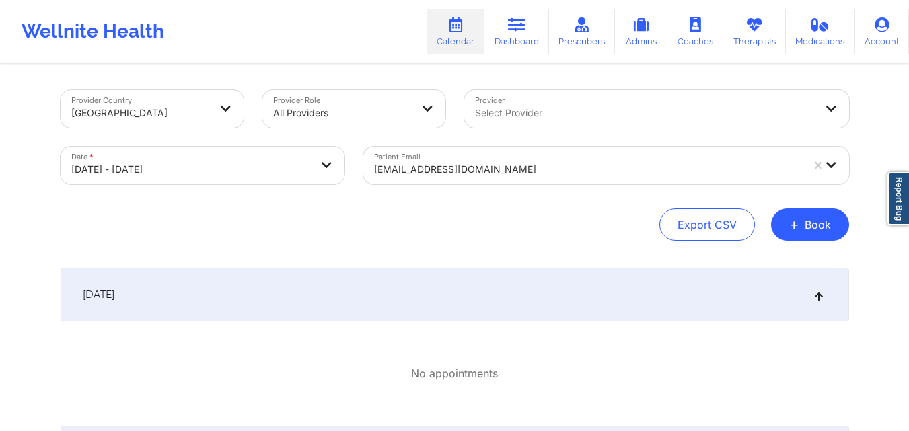
click at [821, 299] on icon at bounding box center [818, 294] width 11 height 9
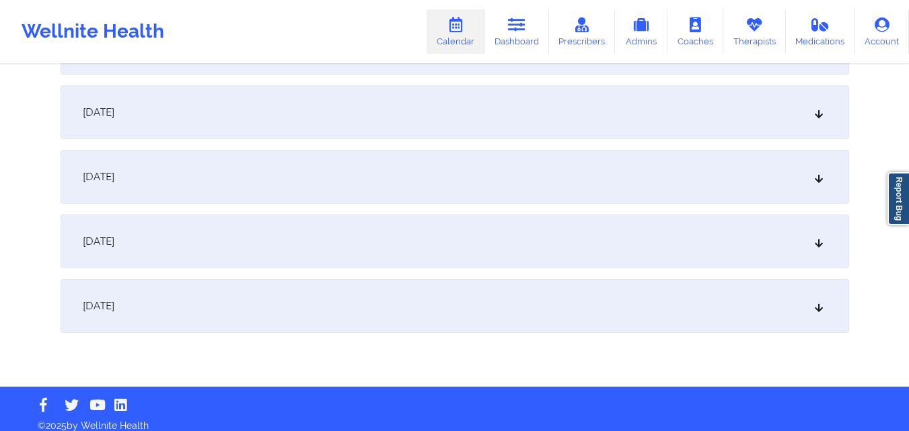
scroll to position [452, 0]
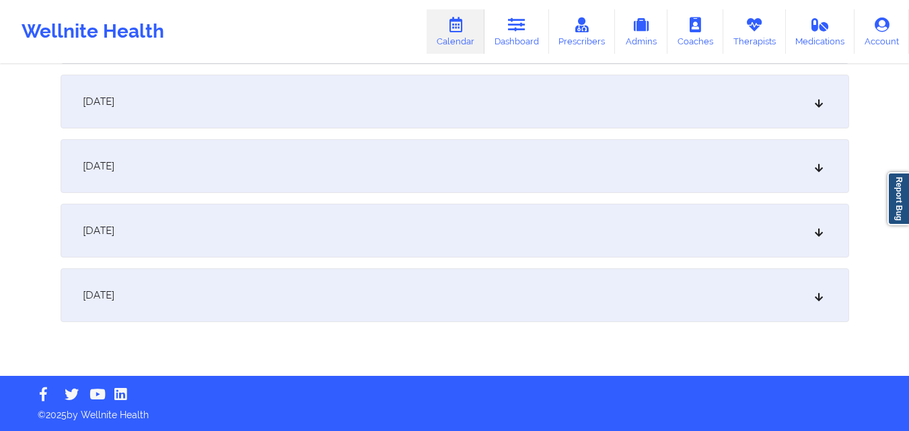
click at [818, 228] on icon at bounding box center [818, 230] width 11 height 9
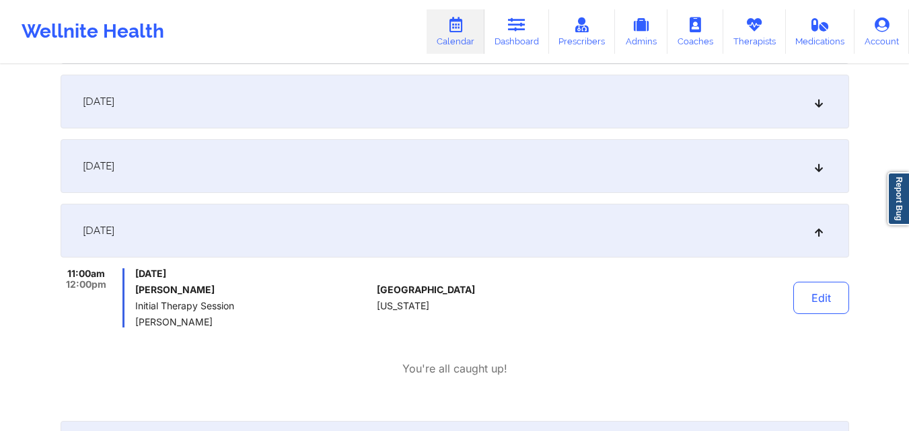
copy div "11:00am 12:00pm [DATE] [PERSON_NAME] Initial Therapy Session [PERSON_NAME][GEOG…"
drag, startPoint x: 236, startPoint y: 326, endPoint x: 67, endPoint y: 269, distance: 178.8
click at [67, 269] on div "11:00am 12:00pm [DATE] [PERSON_NAME] Initial Therapy Session [PERSON_NAME][GEOG…" at bounding box center [217, 298] width 312 height 59
copy div "11:00am 12:00pm [DATE] [PERSON_NAME] Initial Therapy Session [PERSON_NAME][GEOG…"
click at [876, 286] on div "Provider Country [GEOGRAPHIC_DATA] Provider Role All Providers Provider Select …" at bounding box center [454, 38] width 909 height 981
